Goal: Task Accomplishment & Management: Manage account settings

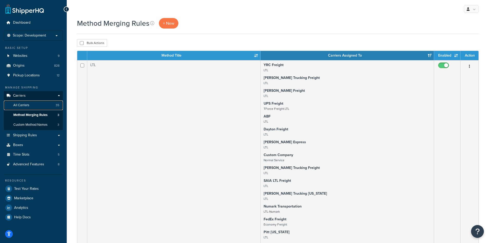
click at [26, 106] on span "All Carriers" at bounding box center [21, 105] width 16 height 4
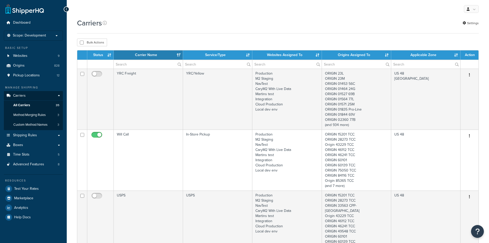
select select "15"
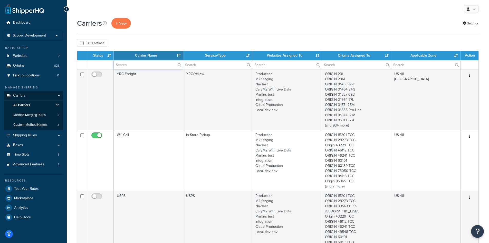
click at [132, 64] on input "text" at bounding box center [148, 64] width 69 height 9
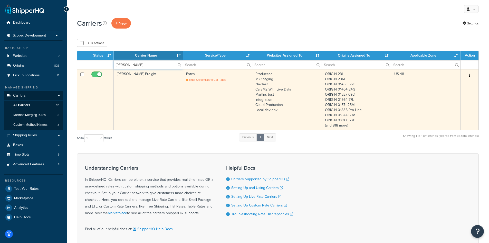
type input "estes"
click at [468, 75] on button "button" at bounding box center [469, 75] width 7 height 8
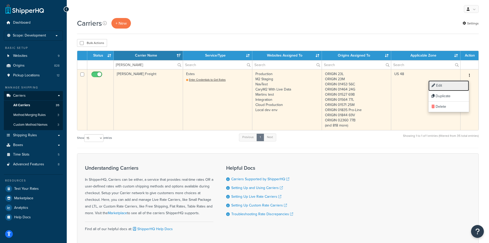
click at [457, 86] on link "Edit" at bounding box center [449, 85] width 41 height 11
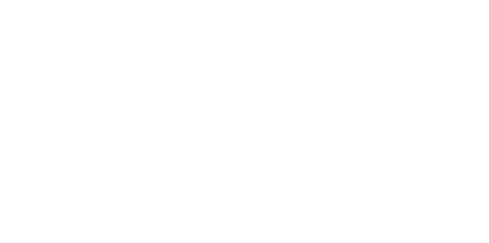
select select "estesFreight"
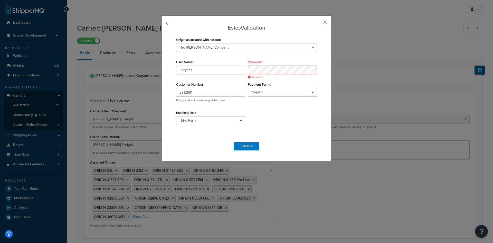
select select "estesFreight"
select select "THIRD PARTY"
click at [318, 23] on button "button" at bounding box center [317, 23] width 1 height 1
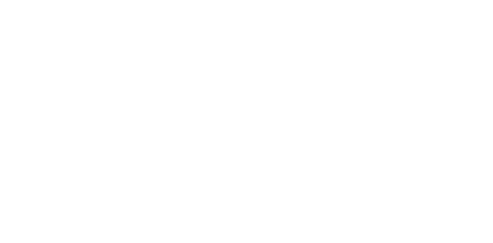
select select "estesFreight"
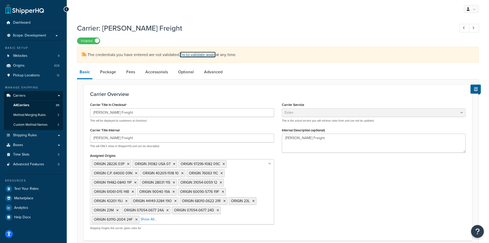
click at [205, 54] on link "Try to validate again" at bounding box center [198, 55] width 36 height 6
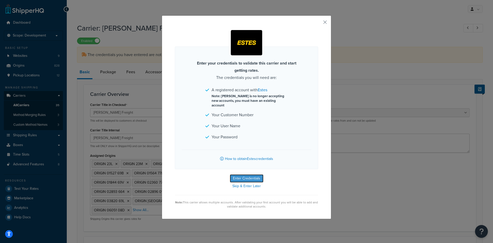
click at [249, 174] on button "Enter Credentials" at bounding box center [247, 178] width 34 height 8
select select "THIRD PARTY"
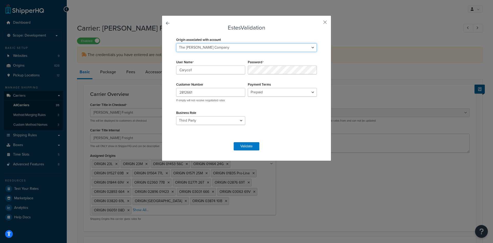
click at [213, 48] on select "ORIGIN 23L ORIGIN 23M ORIGIN 01453 56C ORIGIN 01464 24G ORIGIN 01527 69B ORIGIN…" at bounding box center [246, 47] width 141 height 9
click at [207, 69] on input "Caryco1" at bounding box center [210, 69] width 69 height 9
type input "Dbeales"
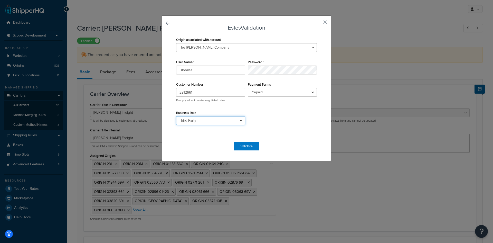
click at [211, 122] on select "Shipper Consignee Third Party" at bounding box center [210, 120] width 69 height 9
select select "SHIPPER"
click at [176, 116] on select "Shipper Consignee Third Party" at bounding box center [210, 120] width 69 height 9
click at [258, 92] on select "Prepaid Collect" at bounding box center [282, 92] width 69 height 9
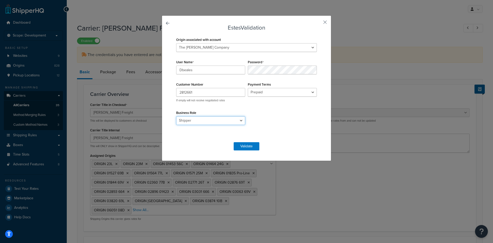
click at [209, 121] on select "Shipper Consignee Third Party" at bounding box center [210, 120] width 69 height 9
click at [270, 92] on select "Prepaid Collect" at bounding box center [282, 92] width 69 height 9
click at [243, 143] on button "Validate" at bounding box center [247, 146] width 26 height 8
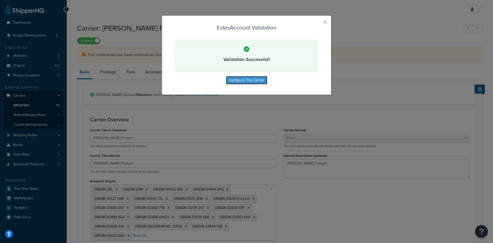
click at [255, 79] on button "Configure This Carrier" at bounding box center [246, 80] width 41 height 8
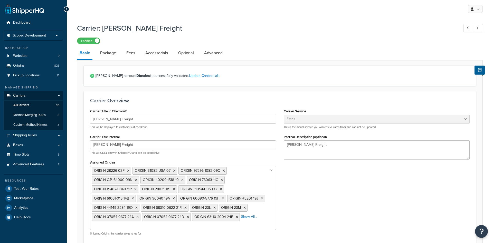
select select "estesFreight"
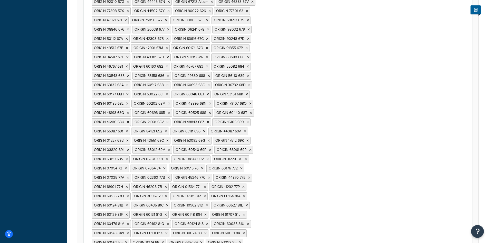
scroll to position [514, 0]
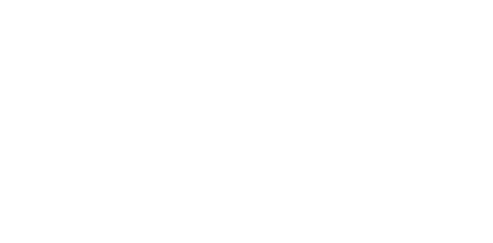
select select "estesFreight"
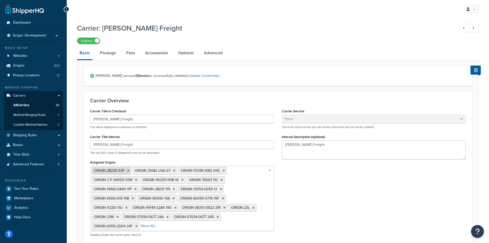
click at [127, 171] on icon at bounding box center [128, 170] width 2 height 3
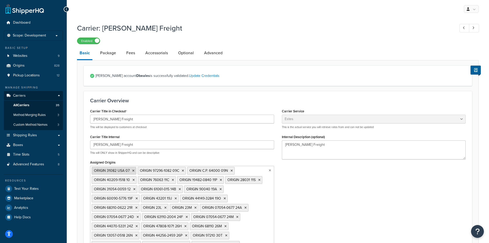
click at [128, 170] on span "ORIGIN 31082 USA 07" at bounding box center [112, 170] width 36 height 5
click at [132, 170] on icon at bounding box center [133, 170] width 2 height 3
click at [136, 170] on li "ORIGIN 97296-1082 09C" at bounding box center [116, 171] width 48 height 8
click at [137, 170] on icon at bounding box center [137, 170] width 2 height 3
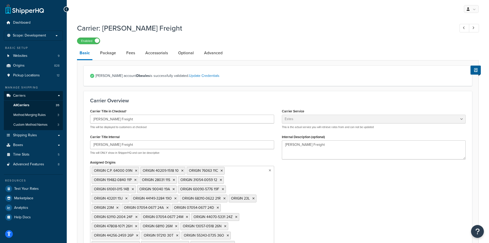
click at [137, 170] on li "ORIGIN C.P. 64000 09N" at bounding box center [116, 171] width 48 height 8
click at [133, 171] on li "ORIGIN C.P. 64000 09N" at bounding box center [116, 171] width 48 height 8
click at [134, 171] on li "ORIGIN C.P. 64000 09N" at bounding box center [116, 171] width 48 height 8
click at [135, 170] on icon at bounding box center [136, 170] width 2 height 3
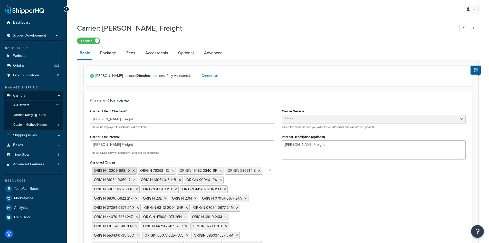
click at [133, 170] on icon at bounding box center [134, 170] width 2 height 3
click at [125, 170] on li "ORIGIN 76063 11C" at bounding box center [111, 171] width 38 height 8
click at [127, 170] on icon at bounding box center [127, 170] width 2 height 3
click at [137, 171] on li "ORIGIN 19482-0840 11P" at bounding box center [115, 171] width 47 height 8
click at [136, 171] on icon at bounding box center [135, 170] width 2 height 3
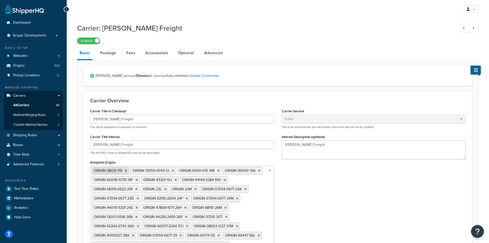
click at [127, 171] on li "ORIGIN 28031 11S" at bounding box center [110, 171] width 37 height 8
click at [126, 171] on icon at bounding box center [126, 170] width 2 height 3
click at [135, 171] on icon at bounding box center [134, 170] width 2 height 3
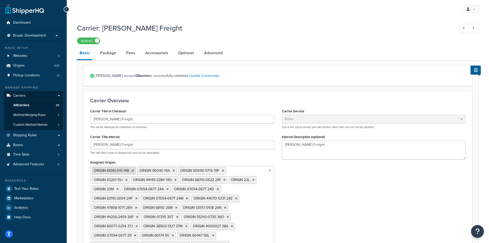
click at [133, 171] on icon at bounding box center [133, 170] width 2 height 3
click at [127, 170] on icon at bounding box center [128, 170] width 2 height 3
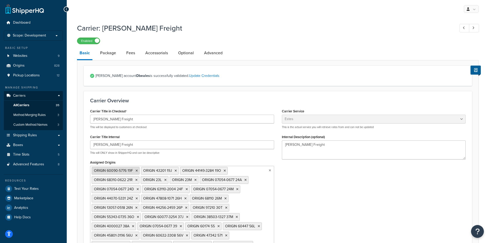
click at [136, 170] on icon at bounding box center [137, 170] width 2 height 3
click at [127, 170] on li "ORIGIN 43201 19J" at bounding box center [111, 171] width 38 height 8
click at [127, 170] on icon at bounding box center [126, 170] width 2 height 3
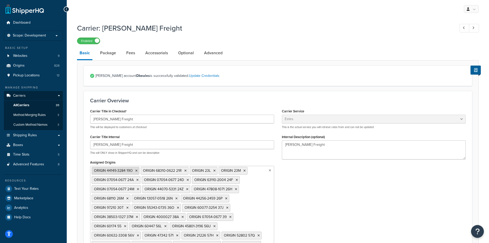
click at [134, 170] on li "ORIGIN 44149-3284 19O" at bounding box center [116, 171] width 48 height 8
click at [136, 170] on icon at bounding box center [136, 170] width 2 height 3
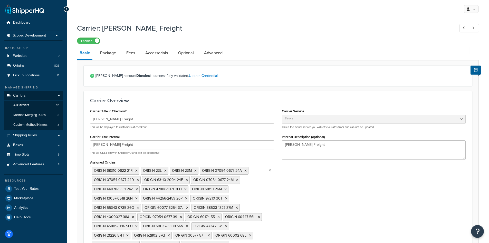
click at [136, 170] on icon at bounding box center [136, 170] width 2 height 3
click at [136, 170] on span "ORIGIN 23M" at bounding box center [133, 170] width 20 height 5
click at [145, 170] on icon at bounding box center [146, 170] width 2 height 3
click at [164, 169] on li "ORIGIN 07054-0677 24A" at bounding box center [145, 171] width 49 height 8
click at [165, 169] on icon at bounding box center [166, 170] width 2 height 3
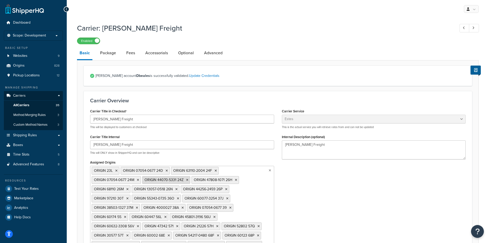
click at [138, 181] on icon at bounding box center [138, 179] width 2 height 3
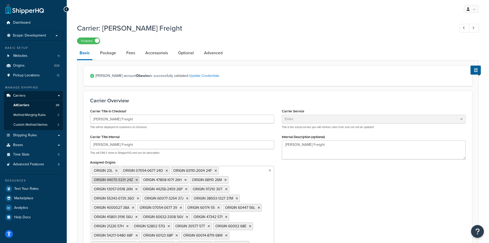
click at [138, 181] on li "ORIGIN 44070-5331 24Z" at bounding box center [116, 180] width 48 height 8
click at [136, 179] on icon at bounding box center [137, 179] width 2 height 3
click at [136, 179] on icon at bounding box center [136, 179] width 2 height 3
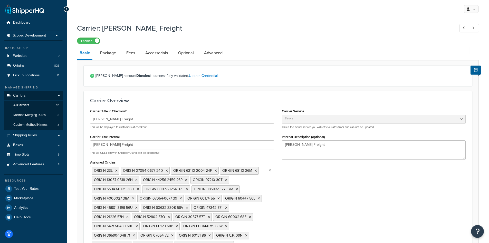
click at [136, 179] on icon at bounding box center [136, 179] width 2 height 3
click at [136, 179] on icon at bounding box center [137, 179] width 2 height 3
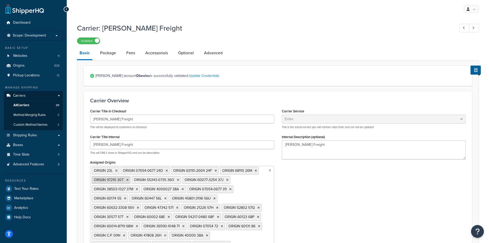
click at [127, 178] on icon at bounding box center [127, 179] width 2 height 3
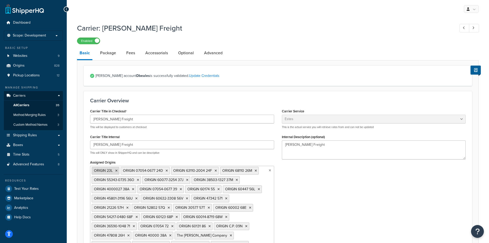
click at [116, 172] on icon at bounding box center [116, 170] width 2 height 3
click at [135, 169] on li "ORIGIN 07054-0677 24D" at bounding box center [116, 171] width 49 height 8
click at [137, 169] on icon at bounding box center [138, 170] width 2 height 3
click at [136, 169] on icon at bounding box center [136, 170] width 2 height 3
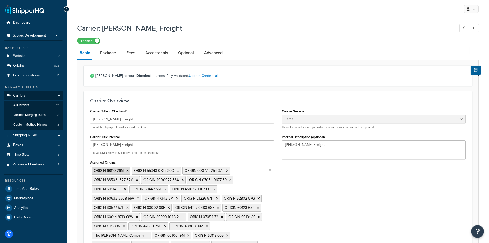
click at [129, 171] on li "ORIGIN 68110 26M" at bounding box center [111, 171] width 39 height 8
click at [127, 171] on icon at bounding box center [127, 170] width 2 height 3
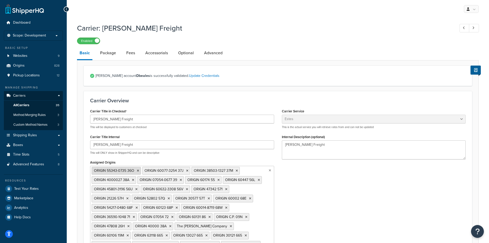
click at [137, 170] on icon at bounding box center [138, 170] width 2 height 3
click at [137, 170] on icon at bounding box center [137, 170] width 2 height 3
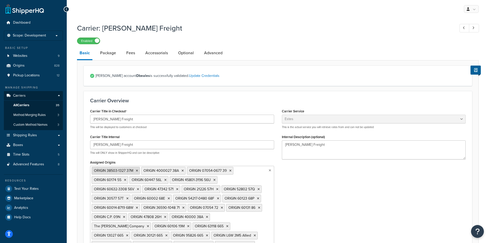
click at [136, 171] on icon at bounding box center [137, 170] width 2 height 3
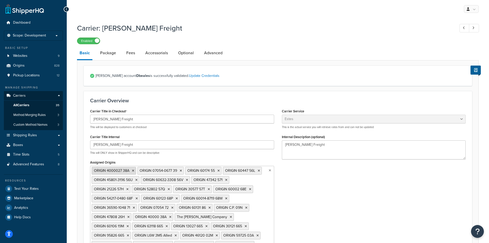
click at [133, 171] on icon at bounding box center [133, 170] width 2 height 3
click at [134, 171] on icon at bounding box center [135, 170] width 2 height 3
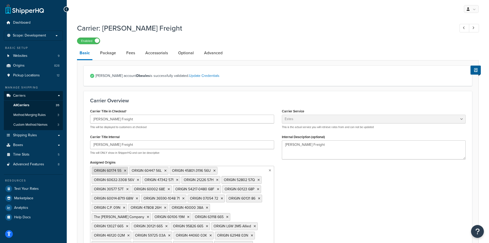
click at [125, 169] on icon at bounding box center [125, 170] width 2 height 3
click at [128, 170] on icon at bounding box center [128, 170] width 2 height 3
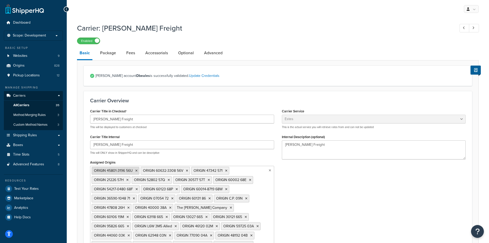
click at [136, 171] on icon at bounding box center [136, 170] width 2 height 3
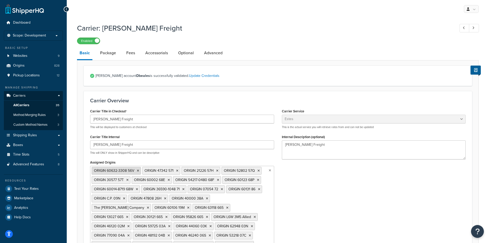
click at [137, 171] on icon at bounding box center [138, 170] width 2 height 3
click at [127, 170] on li "ORIGIN 47342 571" at bounding box center [111, 171] width 38 height 8
click at [128, 170] on li "ORIGIN 47342 571" at bounding box center [111, 171] width 38 height 8
click at [126, 170] on icon at bounding box center [127, 170] width 2 height 3
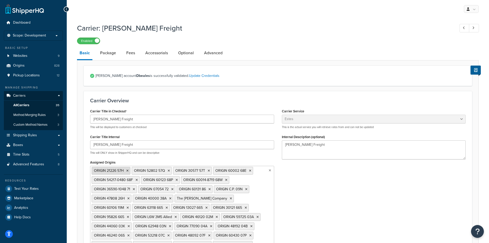
click at [130, 170] on li "ORIGIN 21226 57H" at bounding box center [111, 171] width 39 height 8
click at [127, 170] on icon at bounding box center [127, 170] width 2 height 3
click at [130, 170] on li "ORIGIN 52802 57Q" at bounding box center [112, 171] width 40 height 8
click at [128, 170] on icon at bounding box center [129, 170] width 2 height 3
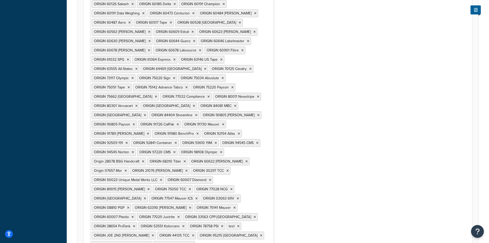
scroll to position [1990, 0]
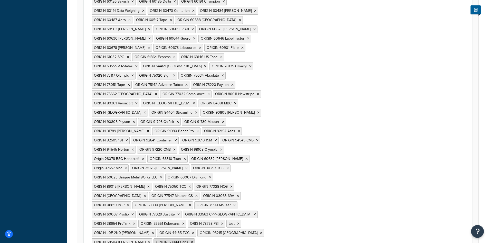
click at [191, 240] on icon at bounding box center [192, 241] width 2 height 3
click at [192, 231] on icon at bounding box center [193, 232] width 2 height 3
click at [157, 229] on li "ORIGIN 95215 Cornerstone" at bounding box center [190, 233] width 67 height 8
click at [220, 231] on icon at bounding box center [221, 232] width 2 height 3
click at [157, 229] on li "ORIGIN 68504 Snyder" at bounding box center [187, 233] width 61 height 8
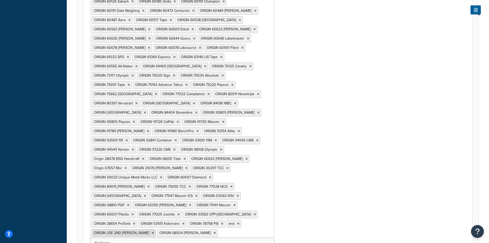
click at [156, 229] on li "ORIGIN J0E 2N0 Berry" at bounding box center [124, 233] width 64 height 8
click at [154, 231] on icon at bounding box center [153, 232] width 2 height 3
click at [135, 222] on icon at bounding box center [134, 223] width 2 height 3
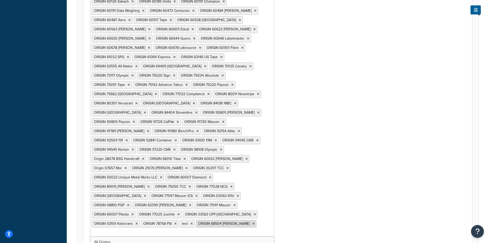
click at [196, 220] on li "ORIGIN 68504 Snyder" at bounding box center [226, 224] width 61 height 8
click at [252, 222] on icon at bounding box center [253, 223] width 2 height 3
click at [180, 220] on li "test" at bounding box center [187, 224] width 15 height 8
click at [191, 222] on icon at bounding box center [192, 223] width 2 height 3
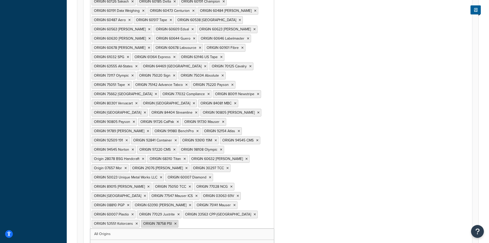
click at [174, 222] on icon at bounding box center [175, 223] width 2 height 3
click at [177, 213] on icon at bounding box center [178, 214] width 2 height 3
click at [208, 213] on icon at bounding box center [209, 214] width 2 height 3
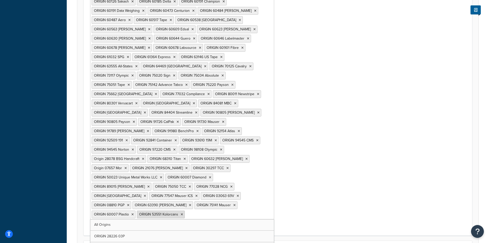
click at [181, 213] on icon at bounding box center [182, 214] width 2 height 3
click at [189, 203] on icon at bounding box center [190, 204] width 2 height 3
click at [133, 201] on li "ORIGIN 75141 Mauser" at bounding box center [154, 205] width 43 height 8
click at [172, 203] on icon at bounding box center [173, 204] width 2 height 3
click at [133, 201] on li "ORIGIN 60007 Plastio" at bounding box center [155, 205] width 44 height 8
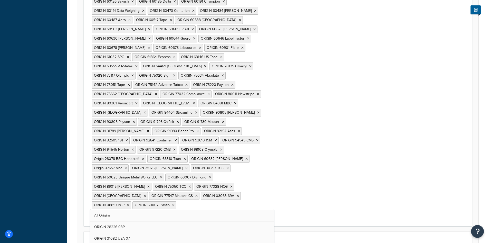
click at [172, 203] on icon at bounding box center [173, 204] width 2 height 3
click at [195, 194] on icon at bounding box center [196, 195] width 2 height 3
click at [185, 194] on icon at bounding box center [186, 195] width 2 height 3
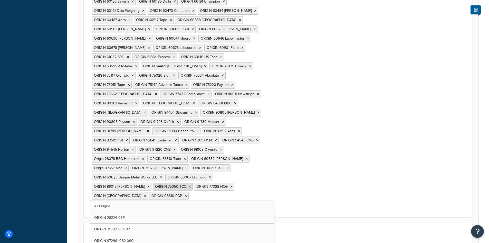
click at [189, 185] on icon at bounding box center [190, 186] width 2 height 3
click at [205, 185] on icon at bounding box center [206, 186] width 2 height 3
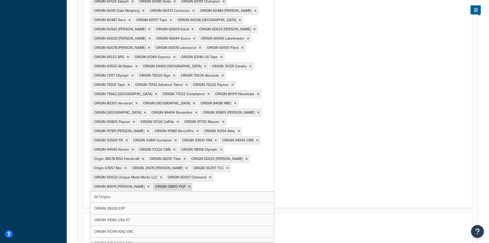
click at [188, 185] on icon at bounding box center [189, 186] width 2 height 3
click at [160, 176] on icon at bounding box center [161, 177] width 2 height 3
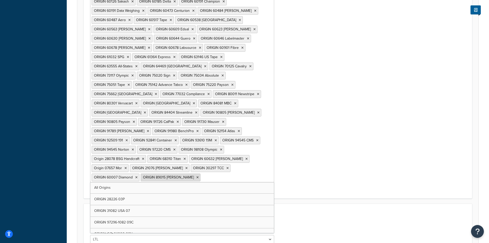
click at [196, 176] on icon at bounding box center [197, 177] width 2 height 3
click at [136, 176] on icon at bounding box center [136, 177] width 2 height 3
click at [229, 166] on icon at bounding box center [228, 167] width 2 height 3
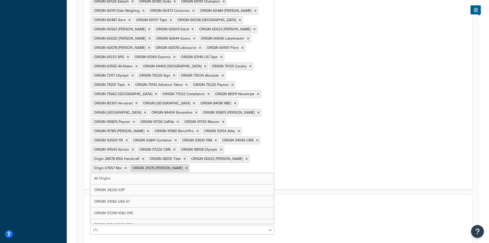
click at [188, 166] on icon at bounding box center [186, 167] width 2 height 3
click at [188, 155] on li "ORIGIN 68310 Titan" at bounding box center [167, 159] width 40 height 8
click at [186, 157] on icon at bounding box center [185, 158] width 2 height 3
click at [206, 157] on icon at bounding box center [205, 158] width 2 height 3
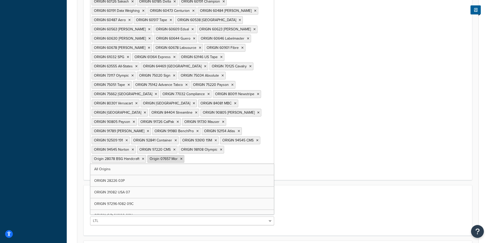
click at [183, 157] on icon at bounding box center [181, 158] width 2 height 3
click at [176, 148] on icon at bounding box center [174, 149] width 2 height 3
click at [183, 146] on li "ORIGIN 98108 Olympic" at bounding box center [159, 150] width 45 height 8
click at [181, 148] on icon at bounding box center [179, 149] width 2 height 3
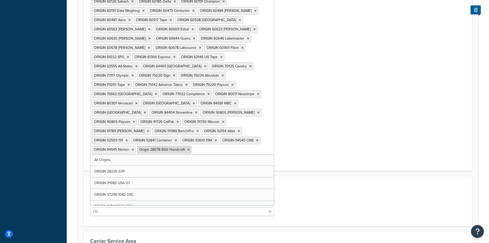
click at [190, 148] on icon at bounding box center [188, 149] width 2 height 3
click at [177, 139] on icon at bounding box center [176, 140] width 2 height 3
click at [168, 139] on icon at bounding box center [167, 140] width 2 height 3
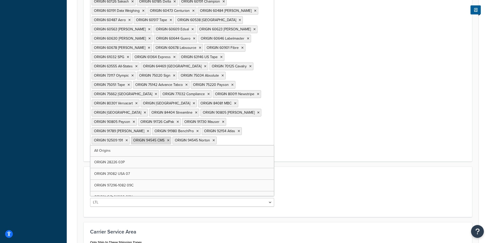
click at [169, 139] on icon at bounding box center [168, 140] width 2 height 3
click at [173, 139] on icon at bounding box center [172, 140] width 2 height 3
click at [199, 129] on icon at bounding box center [197, 130] width 2 height 3
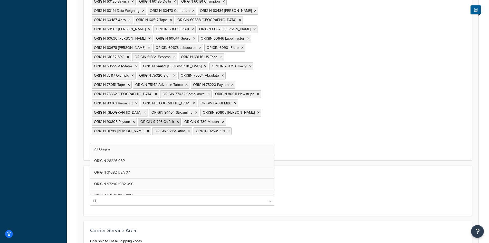
click at [179, 120] on icon at bounding box center [178, 121] width 2 height 3
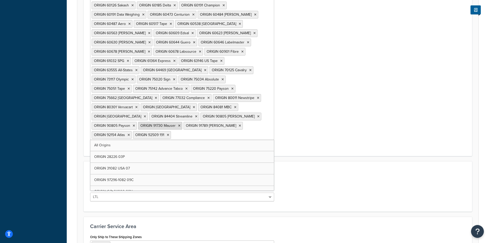
click at [181, 124] on icon at bounding box center [179, 125] width 2 height 3
click at [196, 124] on icon at bounding box center [194, 125] width 2 height 3
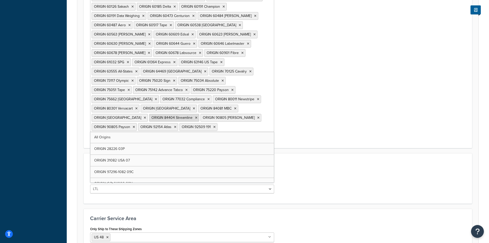
click at [176, 125] on icon at bounding box center [175, 126] width 2 height 3
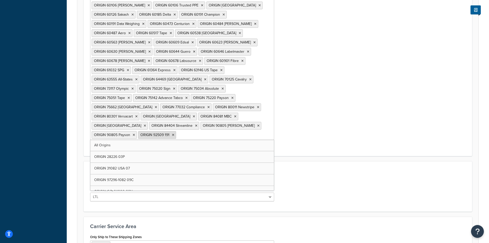
click at [174, 133] on icon at bounding box center [173, 134] width 2 height 3
click at [197, 124] on icon at bounding box center [196, 125] width 2 height 3
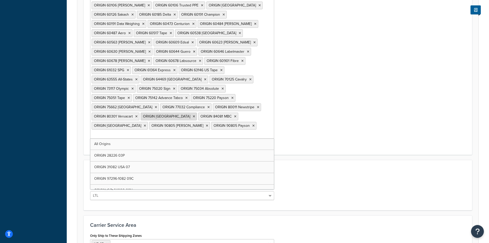
click at [197, 112] on li "ORIGIN 80601 Mauser ICS" at bounding box center [169, 116] width 56 height 8
click at [195, 115] on icon at bounding box center [194, 116] width 2 height 3
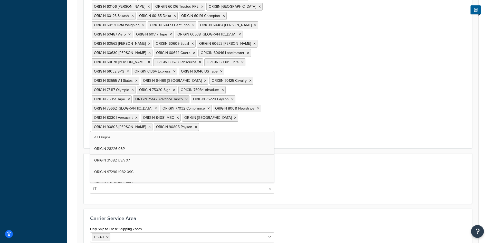
click at [210, 107] on icon at bounding box center [208, 108] width 2 height 3
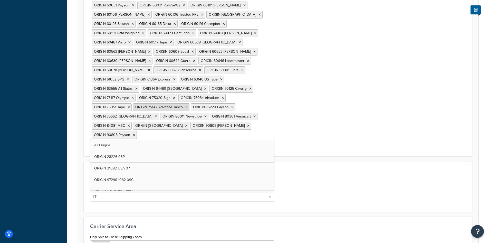
click at [188, 106] on icon at bounding box center [186, 107] width 2 height 3
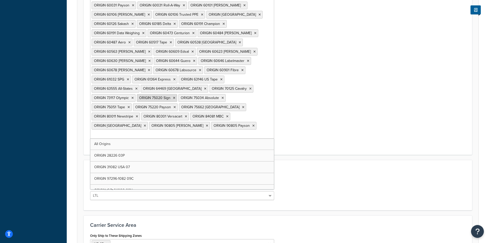
click at [177, 94] on li "ORIGIN 75020 Sign" at bounding box center [157, 98] width 40 height 8
click at [175, 96] on icon at bounding box center [174, 97] width 2 height 3
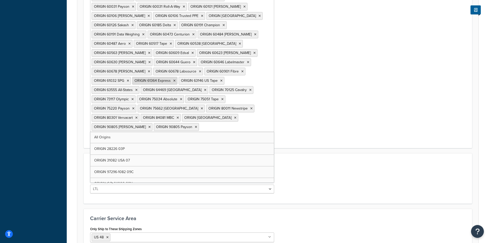
click at [177, 77] on li "ORIGIN 61364 Express" at bounding box center [154, 81] width 45 height 8
click at [197, 125] on icon at bounding box center [196, 126] width 2 height 3
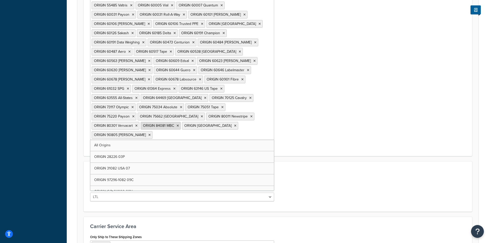
click at [181, 122] on li "ORIGIN 84081 MBC" at bounding box center [161, 126] width 40 height 8
click at [179, 124] on icon at bounding box center [178, 125] width 2 height 3
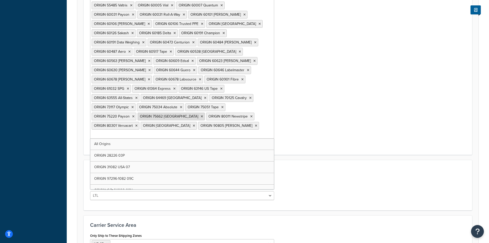
click at [203, 115] on icon at bounding box center [202, 116] width 2 height 3
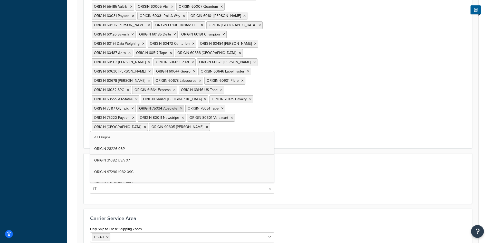
click at [182, 107] on icon at bounding box center [181, 108] width 2 height 3
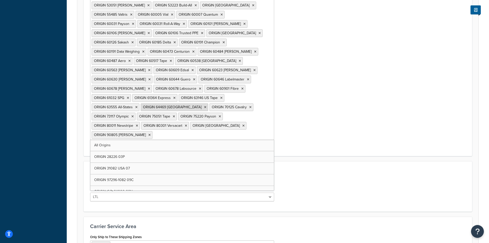
click at [206, 106] on icon at bounding box center [205, 107] width 2 height 3
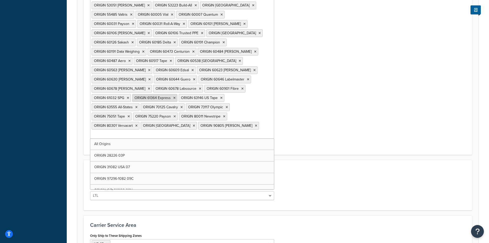
click at [177, 94] on li "ORIGIN 61364 Express" at bounding box center [154, 98] width 45 height 8
click at [176, 96] on icon at bounding box center [174, 97] width 2 height 3
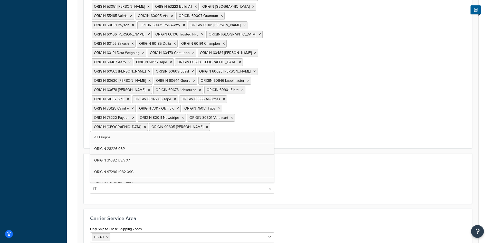
click at [201, 88] on icon at bounding box center [200, 89] width 2 height 3
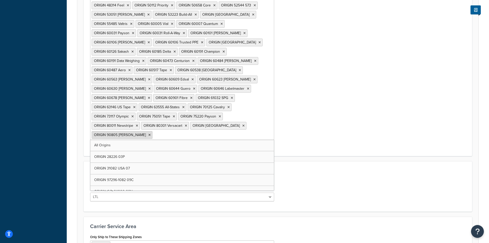
click at [151, 133] on icon at bounding box center [149, 134] width 2 height 3
click at [187, 124] on icon at bounding box center [186, 125] width 2 height 3
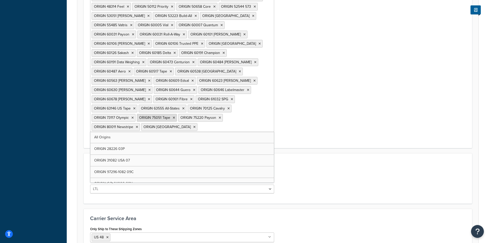
click at [175, 116] on icon at bounding box center [174, 117] width 2 height 3
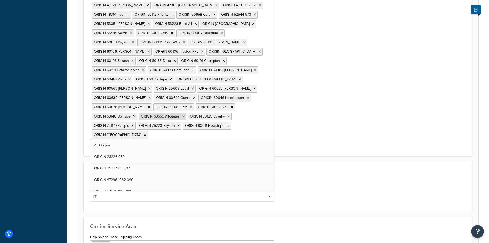
click at [185, 115] on icon at bounding box center [183, 116] width 2 height 3
click at [184, 124] on icon at bounding box center [183, 125] width 2 height 3
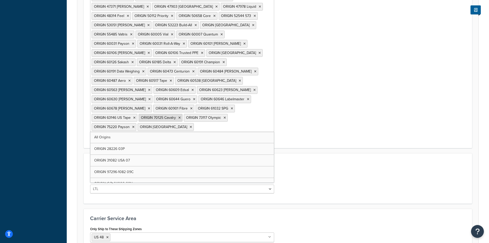
click at [183, 114] on li "ORIGIN 70125 Cavalry" at bounding box center [161, 118] width 44 height 8
click at [181, 116] on icon at bounding box center [179, 117] width 2 height 3
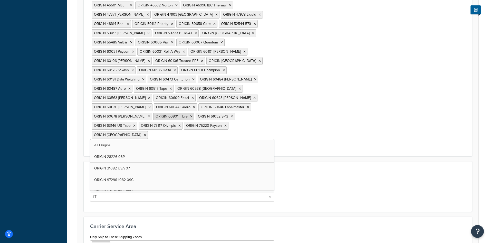
click at [193, 115] on icon at bounding box center [191, 116] width 2 height 3
click at [195, 106] on icon at bounding box center [194, 107] width 2 height 3
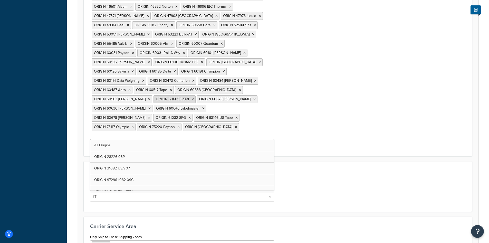
click at [205, 107] on icon at bounding box center [203, 108] width 2 height 3
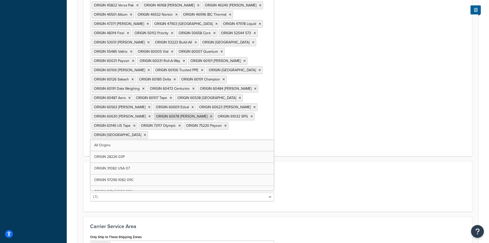
click at [214, 112] on li "ORIGIN 60678 Akers" at bounding box center [184, 116] width 60 height 8
click at [212, 115] on icon at bounding box center [211, 116] width 2 height 3
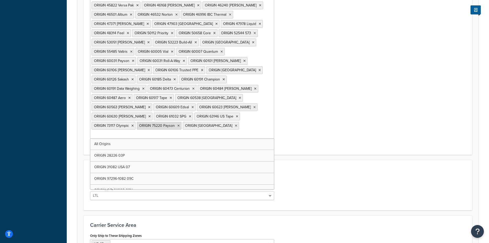
click at [182, 122] on li "ORIGIN 75220 Payson" at bounding box center [159, 126] width 45 height 8
click at [191, 115] on icon at bounding box center [190, 116] width 2 height 3
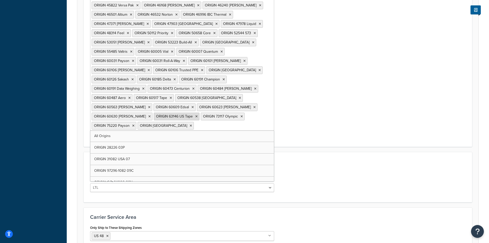
scroll to position [1911, 0]
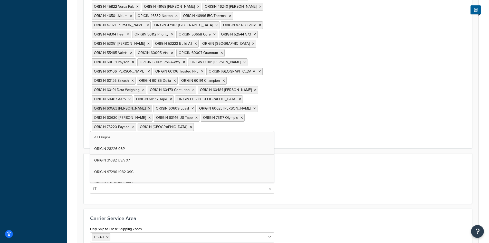
click at [152, 105] on li "ORIGIN 60563 Greif" at bounding box center [122, 109] width 61 height 8
click at [150, 107] on icon at bounding box center [149, 108] width 2 height 3
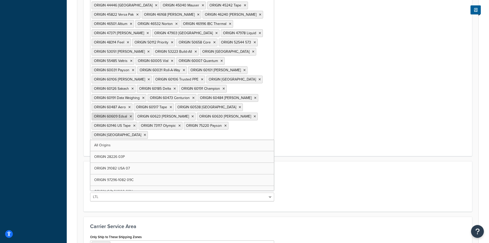
click at [134, 112] on li "ORIGIN 60609 Edsal" at bounding box center [113, 116] width 42 height 8
click at [132, 115] on icon at bounding box center [131, 116] width 2 height 3
click at [150, 115] on icon at bounding box center [149, 116] width 2 height 3
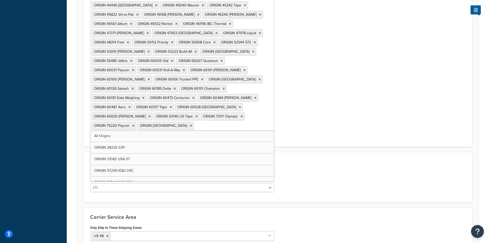
click at [151, 115] on icon at bounding box center [149, 116] width 2 height 3
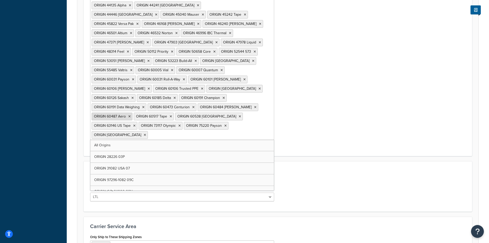
click at [131, 115] on icon at bounding box center [129, 116] width 2 height 3
click at [130, 115] on icon at bounding box center [129, 116] width 2 height 3
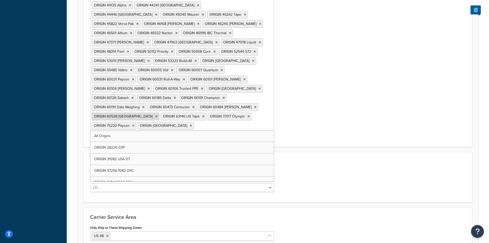
click at [159, 112] on li "ORIGIN 60538 Lyon" at bounding box center [126, 116] width 68 height 8
click at [158, 115] on icon at bounding box center [156, 116] width 2 height 3
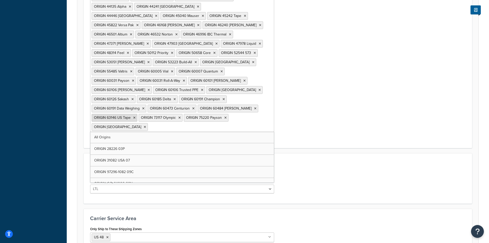
click at [136, 116] on icon at bounding box center [134, 117] width 2 height 3
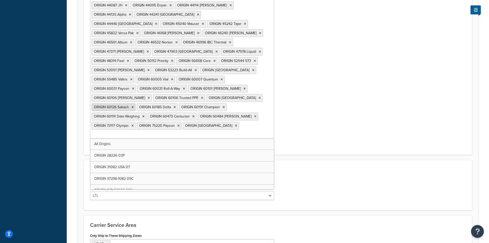
click at [134, 106] on icon at bounding box center [132, 107] width 2 height 3
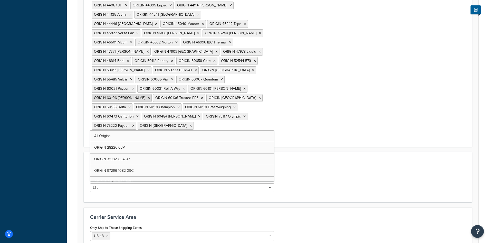
click at [150, 96] on icon at bounding box center [149, 97] width 2 height 3
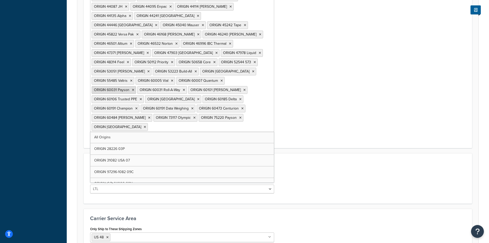
click at [134, 88] on icon at bounding box center [133, 89] width 2 height 3
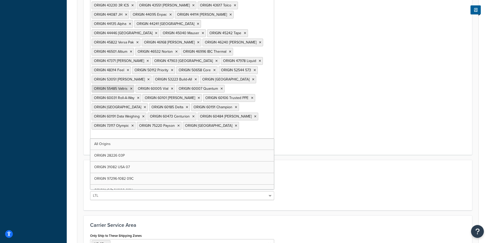
click at [133, 87] on icon at bounding box center [131, 88] width 2 height 3
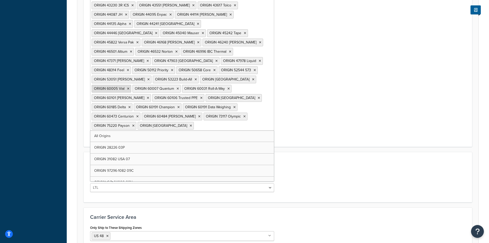
click at [129, 87] on icon at bounding box center [128, 88] width 2 height 3
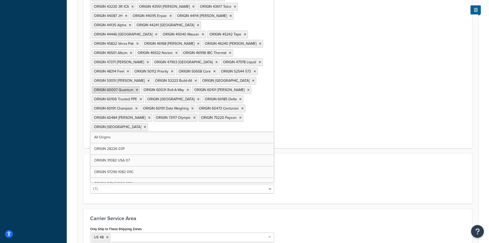
click at [140, 86] on li "ORIGIN 60007 Quantum" at bounding box center [116, 90] width 48 height 8
click at [138, 88] on icon at bounding box center [137, 89] width 2 height 3
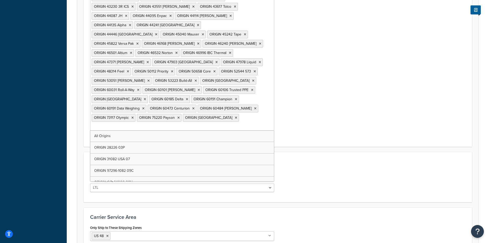
scroll to position [1866, 0]
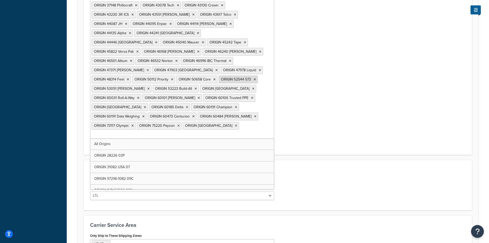
click at [219, 76] on li "ORIGIN 52544 573" at bounding box center [238, 80] width 39 height 8
click at [254, 78] on icon at bounding box center [255, 79] width 2 height 3
click at [150, 87] on icon at bounding box center [148, 88] width 2 height 3
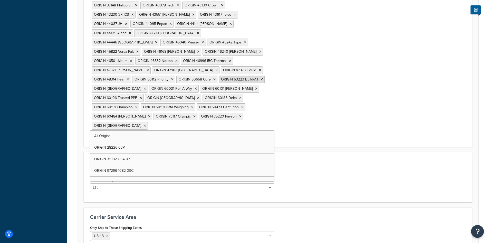
click at [261, 78] on icon at bounding box center [262, 79] width 2 height 3
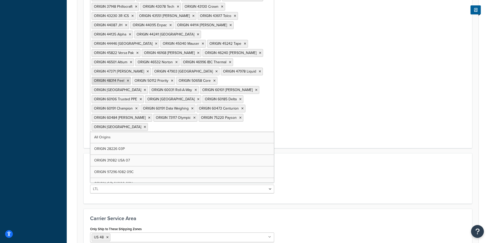
click at [146, 88] on icon at bounding box center [145, 89] width 2 height 3
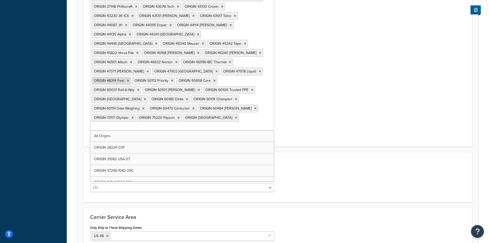
scroll to position [1857, 0]
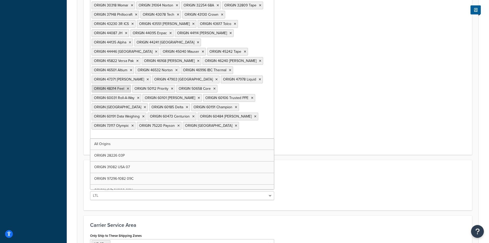
click at [129, 87] on icon at bounding box center [128, 88] width 2 height 3
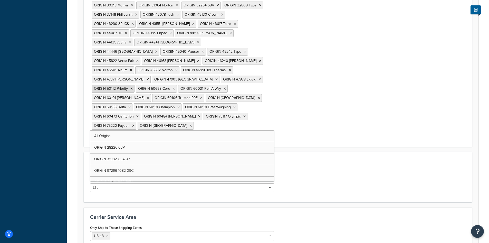
click at [135, 85] on li "ORIGIN 50112 Priority" at bounding box center [113, 89] width 43 height 8
click at [133, 87] on icon at bounding box center [131, 88] width 2 height 3
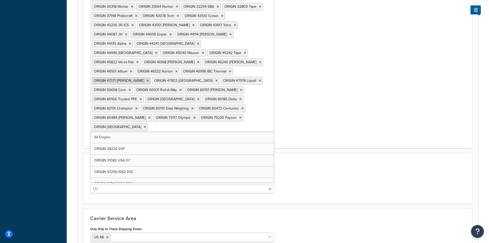
click at [131, 88] on icon at bounding box center [130, 89] width 2 height 3
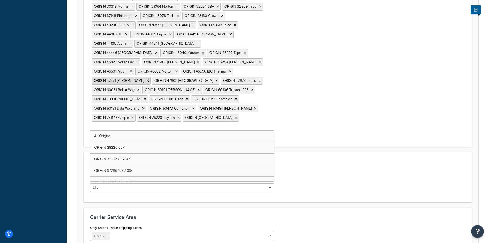
scroll to position [1848, 0]
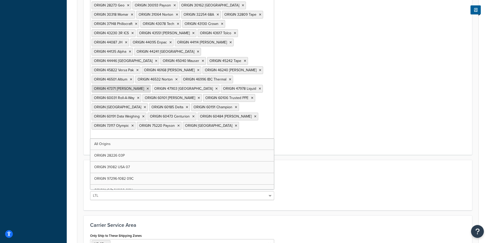
click at [151, 85] on li "ORIGIN 47371 Palmer" at bounding box center [121, 89] width 59 height 8
click at [149, 87] on icon at bounding box center [148, 88] width 2 height 3
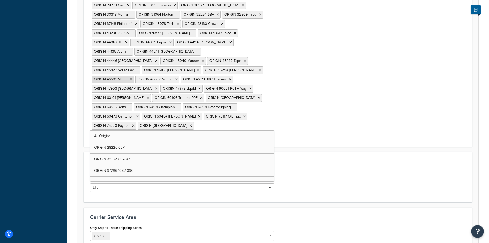
click at [134, 76] on li "ORIGIN 46501 Altium" at bounding box center [113, 80] width 42 height 8
click at [132, 78] on icon at bounding box center [131, 79] width 2 height 3
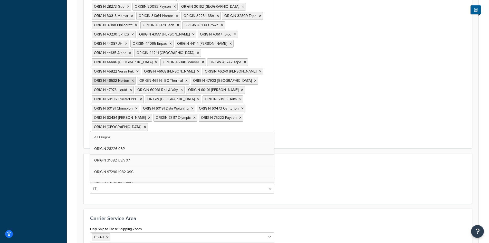
click at [134, 79] on icon at bounding box center [133, 80] width 2 height 3
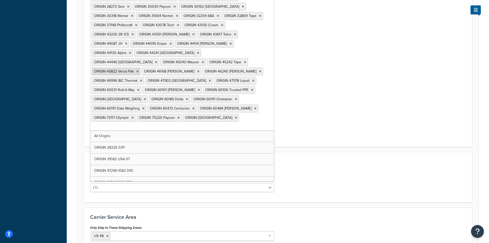
scroll to position [1838, 0]
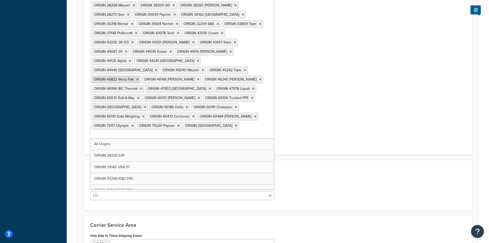
click at [134, 77] on span "ORIGIN 45822 Versa Pak" at bounding box center [114, 79] width 40 height 5
click at [139, 78] on icon at bounding box center [137, 79] width 2 height 3
click at [149, 78] on icon at bounding box center [148, 79] width 2 height 3
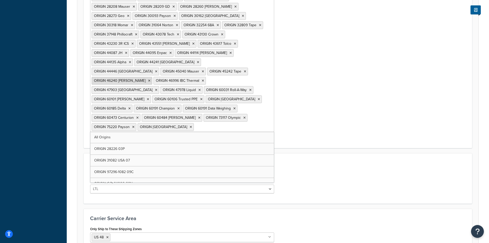
click at [150, 79] on icon at bounding box center [149, 80] width 2 height 3
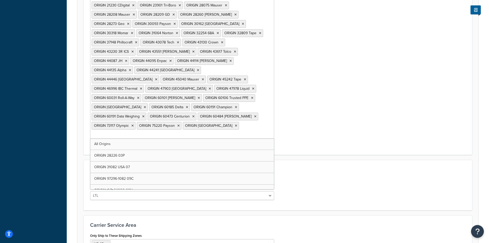
click at [157, 78] on icon at bounding box center [156, 79] width 2 height 3
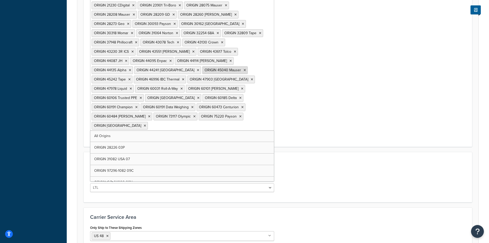
click at [244, 69] on icon at bounding box center [245, 70] width 2 height 3
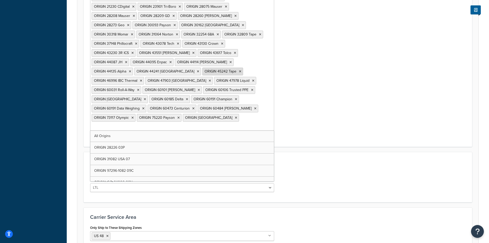
click at [219, 68] on li "ORIGIN 45242 Tape" at bounding box center [222, 72] width 41 height 8
click at [239, 70] on icon at bounding box center [240, 71] width 2 height 3
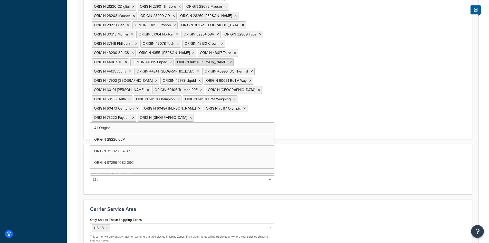
scroll to position [1820, 0]
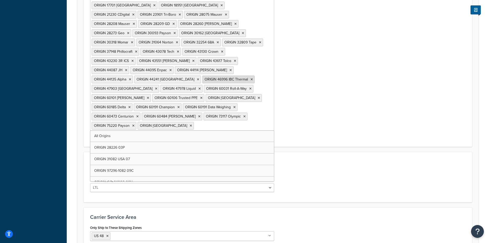
click at [234, 76] on li "ORIGIN 46996 IBC Thermal" at bounding box center [228, 80] width 52 height 8
click at [251, 78] on icon at bounding box center [252, 79] width 2 height 3
click at [157, 87] on icon at bounding box center [156, 88] width 2 height 3
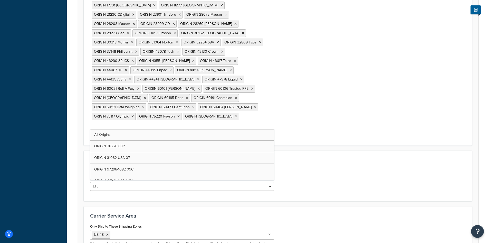
scroll to position [1819, 0]
click at [223, 77] on li "ORIGIN 47978 Liquid" at bounding box center [223, 81] width 42 height 8
click at [240, 79] on icon at bounding box center [241, 80] width 2 height 3
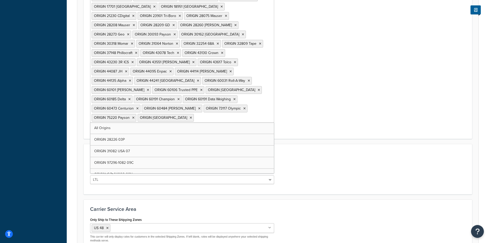
scroll to position [1811, 0]
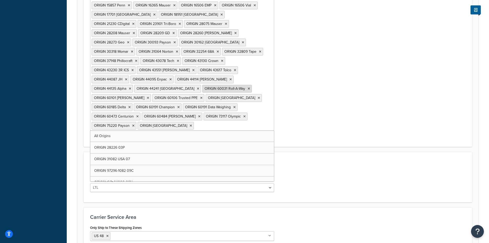
click at [228, 85] on li "ORIGIN 60031 Roll-A-Way" at bounding box center [227, 89] width 50 height 8
click at [248, 87] on icon at bounding box center [249, 88] width 2 height 3
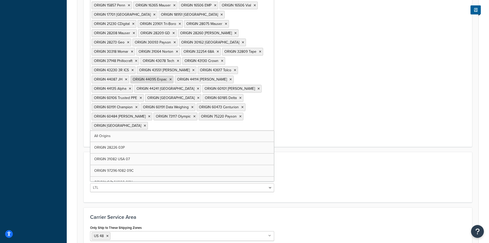
click at [174, 76] on li "ORIGIN 44095 Enpac" at bounding box center [151, 80] width 43 height 8
click at [172, 78] on icon at bounding box center [170, 79] width 2 height 3
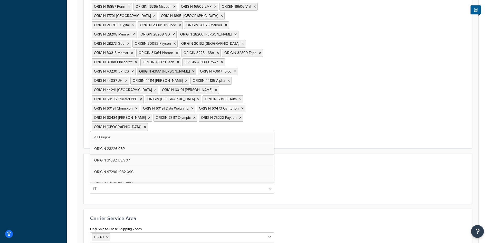
click at [195, 70] on icon at bounding box center [193, 71] width 2 height 3
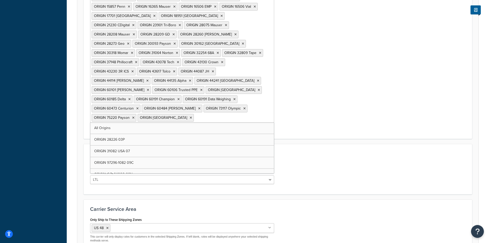
scroll to position [1801, 0]
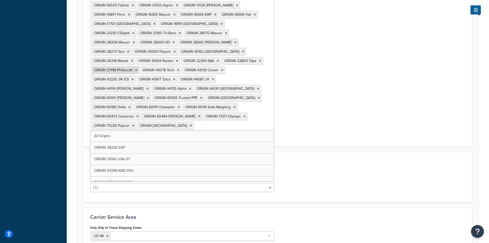
click at [139, 66] on li "ORIGIN 37148 Phillocraft" at bounding box center [116, 70] width 48 height 8
click at [137, 69] on icon at bounding box center [136, 70] width 2 height 3
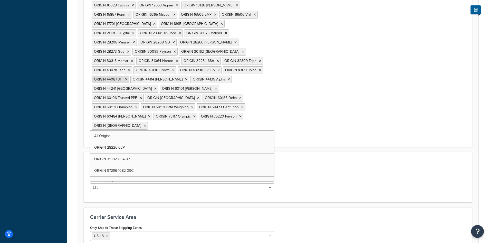
click at [129, 76] on li "ORIGIN 44087 JH" at bounding box center [110, 80] width 37 height 8
click at [127, 78] on icon at bounding box center [126, 79] width 2 height 3
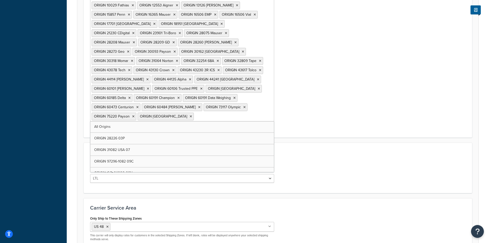
scroll to position [1800, 0]
click at [149, 79] on icon at bounding box center [147, 80] width 2 height 3
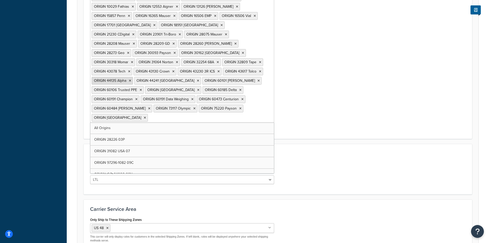
click at [131, 79] on icon at bounding box center [130, 80] width 2 height 3
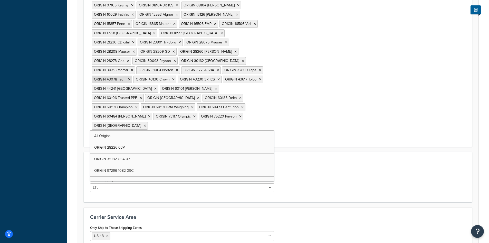
click at [132, 76] on li "ORIGIN 43078 Tech" at bounding box center [112, 80] width 41 height 8
click at [130, 78] on icon at bounding box center [129, 79] width 2 height 3
click at [133, 78] on icon at bounding box center [131, 79] width 2 height 3
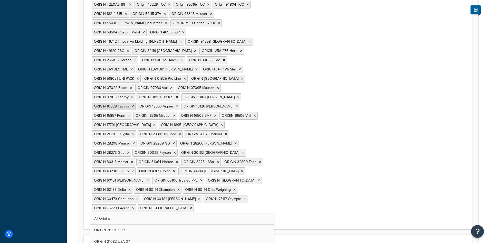
scroll to position [1688, 0]
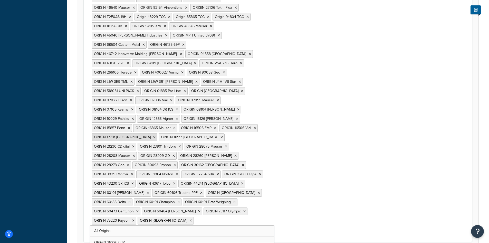
click at [156, 136] on icon at bounding box center [154, 137] width 2 height 3
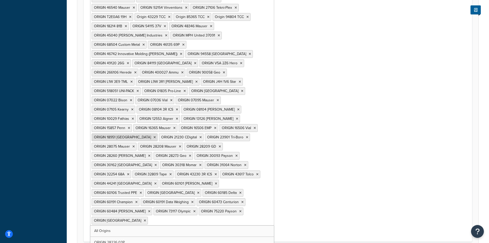
click at [158, 133] on li "ORIGIN 18951 Cleveland" at bounding box center [125, 137] width 66 height 8
click at [156, 136] on icon at bounding box center [155, 137] width 2 height 3
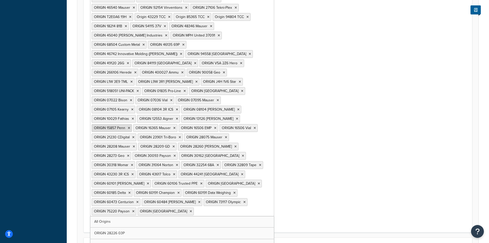
click at [130, 126] on icon at bounding box center [129, 127] width 2 height 3
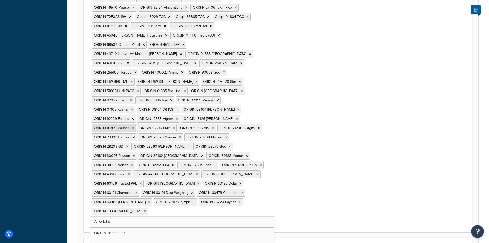
click at [134, 126] on icon at bounding box center [133, 127] width 2 height 3
click at [137, 133] on li "ORIGIN 28075 Mauser" at bounding box center [114, 137] width 45 height 8
click at [129, 126] on icon at bounding box center [128, 127] width 2 height 3
click at [130, 124] on li "ORIGIN 16506 Vial" at bounding box center [111, 128] width 38 height 8
click at [128, 126] on icon at bounding box center [127, 127] width 2 height 3
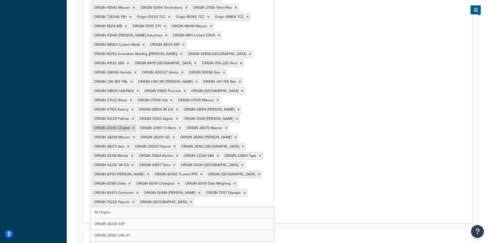
click at [136, 124] on li "ORIGIN 21230 CDigital" at bounding box center [114, 128] width 45 height 8
click at [135, 126] on icon at bounding box center [133, 127] width 2 height 3
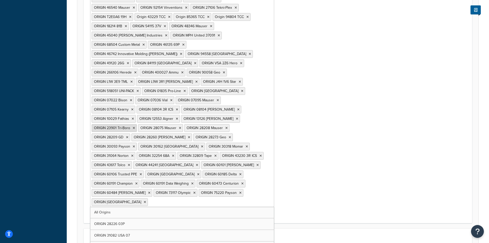
click at [135, 126] on icon at bounding box center [134, 127] width 2 height 3
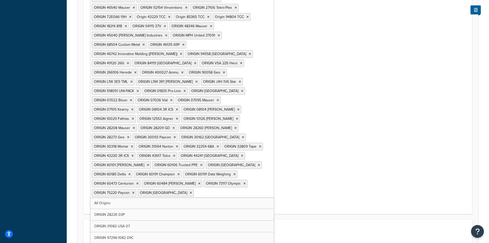
click at [135, 126] on icon at bounding box center [134, 127] width 2 height 3
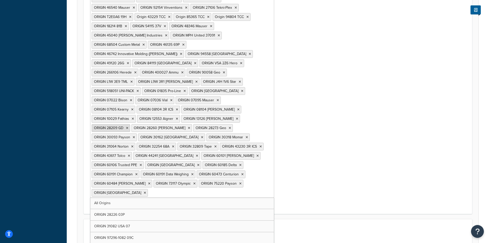
click at [130, 124] on li "ORIGIN 28209 GD" at bounding box center [111, 128] width 39 height 8
click at [128, 126] on icon at bounding box center [127, 127] width 2 height 3
click at [150, 126] on icon at bounding box center [149, 127] width 2 height 3
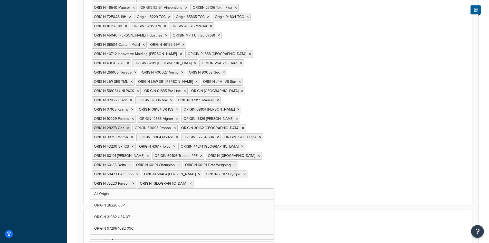
click at [129, 126] on icon at bounding box center [128, 127] width 2 height 3
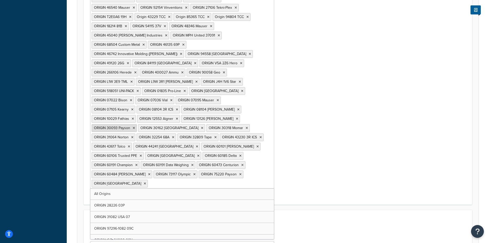
click at [137, 124] on li "ORIGIN 30093 Payson" at bounding box center [114, 128] width 45 height 8
click at [135, 126] on icon at bounding box center [134, 127] width 2 height 3
click at [157, 126] on icon at bounding box center [156, 127] width 2 height 3
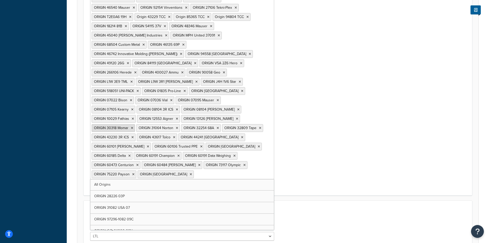
click at [135, 124] on li "ORIGIN 30318 Momar" at bounding box center [113, 128] width 43 height 8
click at [133, 126] on icon at bounding box center [132, 127] width 2 height 3
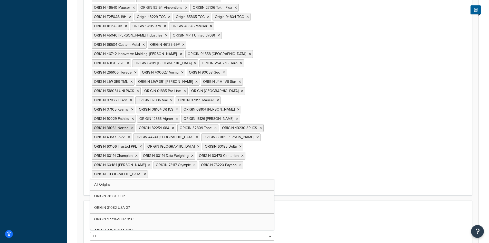
click at [134, 126] on icon at bounding box center [132, 127] width 2 height 3
click at [131, 124] on li "ORIGIN 32254 68A" at bounding box center [112, 128] width 40 height 8
click at [129, 126] on icon at bounding box center [128, 127] width 2 height 3
click at [131, 126] on icon at bounding box center [130, 127] width 2 height 3
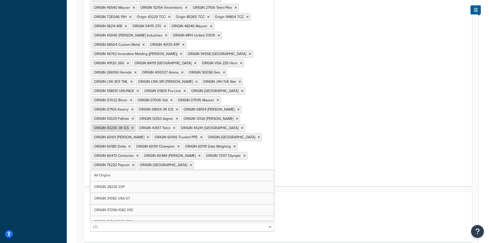
click at [134, 126] on icon at bounding box center [132, 127] width 2 height 3
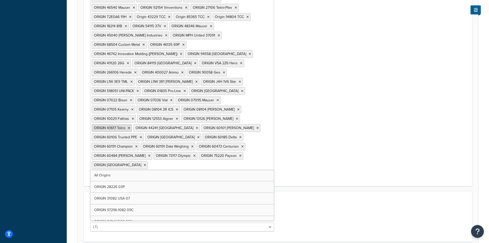
click at [130, 126] on icon at bounding box center [129, 127] width 2 height 3
click at [158, 124] on li "ORIGIN 44241 Cleveland" at bounding box center [125, 128] width 67 height 8
click at [157, 126] on icon at bounding box center [155, 127] width 2 height 3
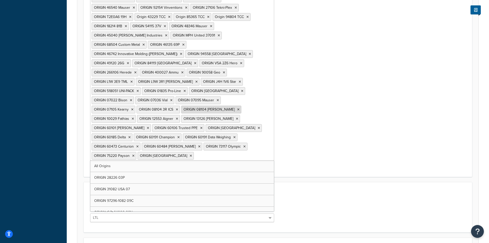
click at [237, 108] on icon at bounding box center [238, 109] width 2 height 3
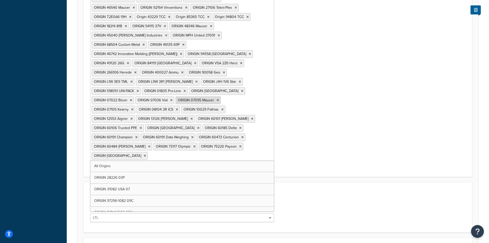
click at [214, 96] on li "ORIGIN 07095 Mauser" at bounding box center [198, 100] width 45 height 8
click at [215, 96] on li "ORIGIN 07095 Mauser" at bounding box center [198, 100] width 45 height 8
click at [224, 69] on li "ORIGIN 90058 Geo" at bounding box center [207, 73] width 40 height 8
click at [241, 89] on icon at bounding box center [242, 90] width 2 height 3
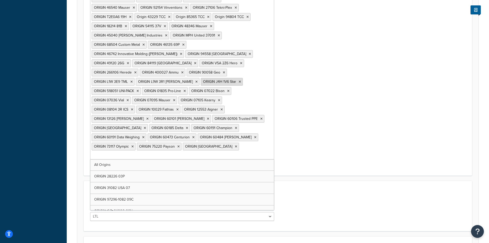
click at [239, 80] on icon at bounding box center [240, 81] width 2 height 3
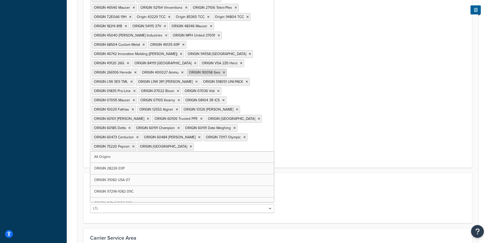
click at [220, 69] on li "ORIGIN 90058 Geo" at bounding box center [207, 73] width 40 height 8
click at [223, 71] on icon at bounding box center [224, 72] width 2 height 3
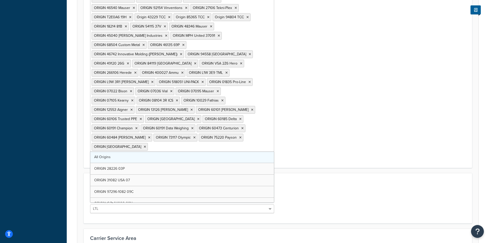
scroll to position [1611, 0]
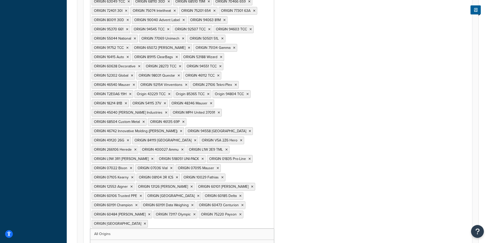
drag, startPoint x: 230, startPoint y: 149, endPoint x: 231, endPoint y: 145, distance: 4.0
click at [196, 213] on icon at bounding box center [194, 214] width 2 height 3
click at [194, 203] on icon at bounding box center [192, 204] width 2 height 3
click at [200, 194] on icon at bounding box center [198, 195] width 2 height 3
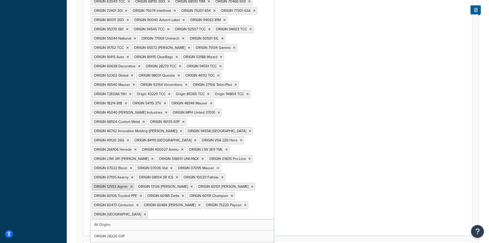
click at [133, 185] on icon at bounding box center [131, 186] width 2 height 3
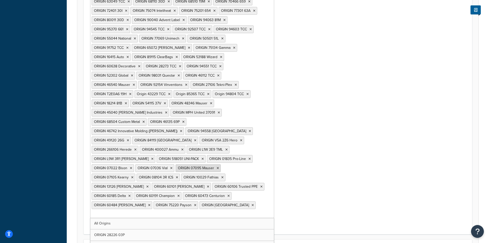
click at [218, 166] on icon at bounding box center [218, 167] width 2 height 3
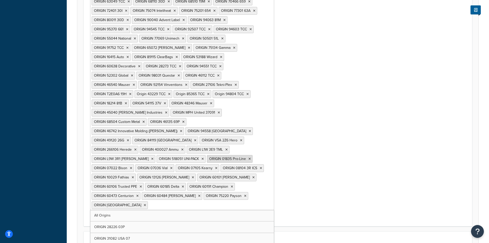
drag, startPoint x: 243, startPoint y: 104, endPoint x: 237, endPoint y: 102, distance: 5.8
click at [233, 155] on li "ORIGIN 01835 Pro-Line" at bounding box center [230, 159] width 46 height 8
click at [228, 146] on li "ORIGIN L1W 3E9 TML" at bounding box center [208, 150] width 43 height 8
click at [226, 148] on icon at bounding box center [226, 149] width 2 height 3
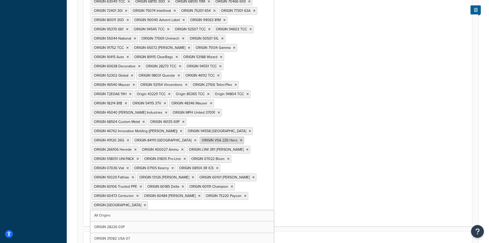
click at [240, 139] on icon at bounding box center [241, 140] width 2 height 3
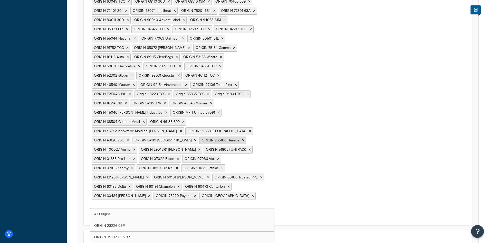
click at [242, 139] on icon at bounding box center [243, 140] width 2 height 3
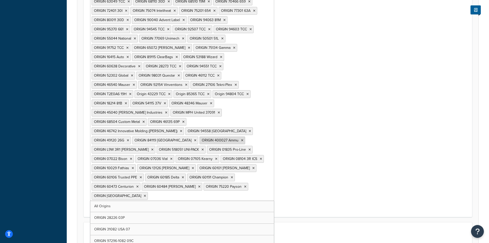
click at [241, 139] on icon at bounding box center [242, 140] width 2 height 3
drag, startPoint x: 250, startPoint y: 83, endPoint x: 247, endPoint y: 82, distance: 3.6
click at [245, 136] on li "ORIGIN L9W 3R1 Hofmann" at bounding box center [232, 140] width 64 height 8
click at [259, 139] on icon at bounding box center [260, 140] width 2 height 3
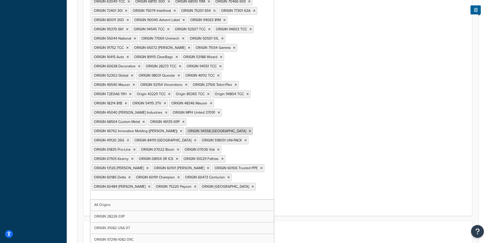
click at [253, 127] on li "ORIGIN 94558 Ramondin" at bounding box center [219, 131] width 68 height 8
click at [145, 120] on icon at bounding box center [144, 121] width 2 height 3
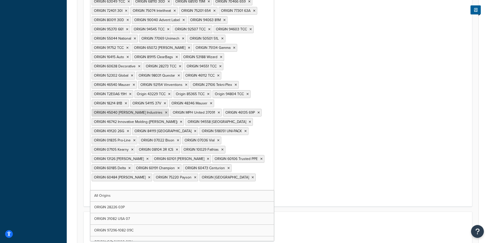
click at [212, 102] on icon at bounding box center [211, 103] width 2 height 3
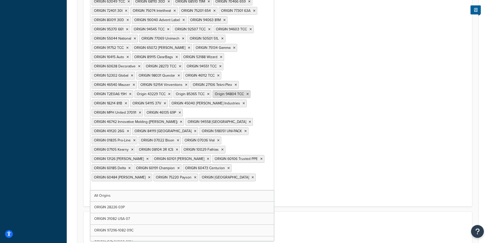
click at [210, 92] on icon at bounding box center [208, 93] width 2 height 3
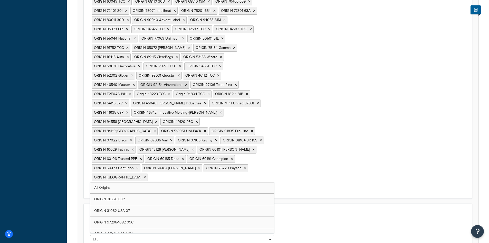
click at [189, 81] on li "ORIGIN 92154 Vinventions" at bounding box center [163, 85] width 51 height 8
click at [187, 83] on icon at bounding box center [186, 84] width 2 height 3
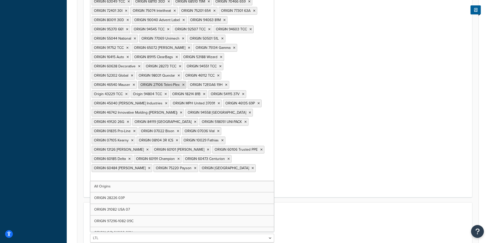
click at [186, 81] on li "ORIGIN 27106 Tekni-Plex" at bounding box center [162, 85] width 48 height 8
click at [185, 83] on icon at bounding box center [183, 84] width 2 height 3
click at [178, 83] on icon at bounding box center [177, 84] width 2 height 3
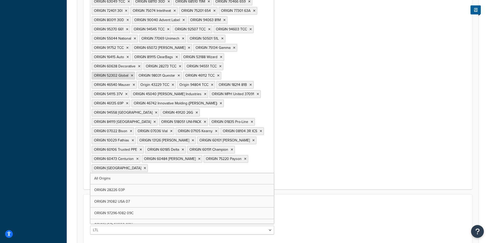
click at [133, 74] on icon at bounding box center [132, 75] width 2 height 3
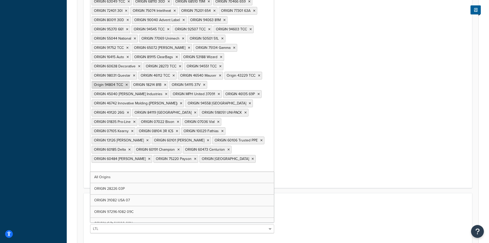
click at [130, 81] on li "Origin 94804 TCC" at bounding box center [111, 85] width 38 height 8
click at [128, 83] on icon at bounding box center [127, 84] width 2 height 3
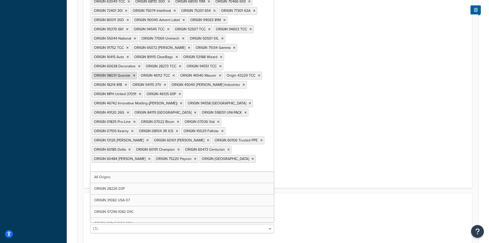
click at [135, 74] on icon at bounding box center [134, 75] width 2 height 3
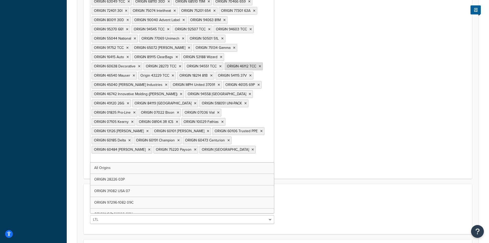
click at [225, 62] on li "ORIGIN 46112 TCC" at bounding box center [244, 66] width 38 height 8
click at [259, 65] on icon at bounding box center [260, 66] width 2 height 3
click at [137, 72] on li "ORIGIN 46540 Mauser" at bounding box center [114, 76] width 45 height 8
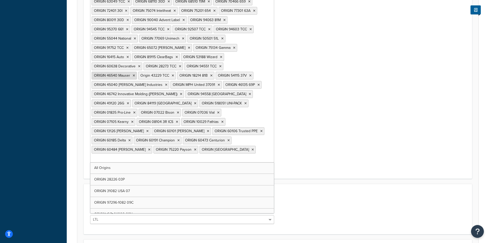
click at [137, 72] on li "ORIGIN 46540 Mauser" at bounding box center [114, 76] width 45 height 8
click at [135, 74] on icon at bounding box center [134, 75] width 2 height 3
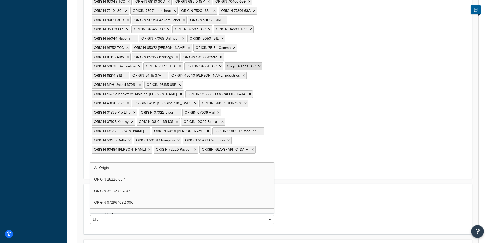
click at [225, 62] on li "Origin 43229 TCC" at bounding box center [244, 66] width 38 height 8
click at [258, 65] on icon at bounding box center [259, 66] width 2 height 3
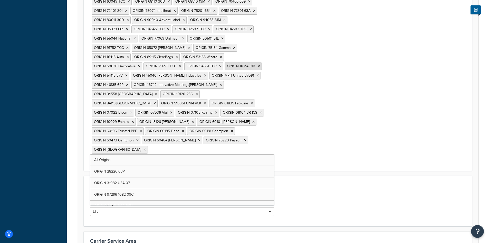
click at [225, 62] on li "ORIGIN 18214 81B" at bounding box center [243, 66] width 37 height 8
click at [258, 65] on icon at bounding box center [259, 66] width 2 height 3
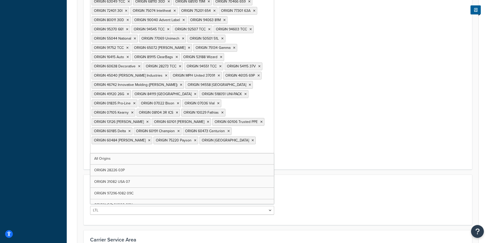
click at [258, 65] on icon at bounding box center [259, 66] width 2 height 3
click at [169, 72] on li "ORIGIN 45040 Witt Industries" at bounding box center [131, 76] width 78 height 8
click at [140, 65] on icon at bounding box center [139, 66] width 2 height 3
click at [129, 55] on icon at bounding box center [128, 56] width 2 height 3
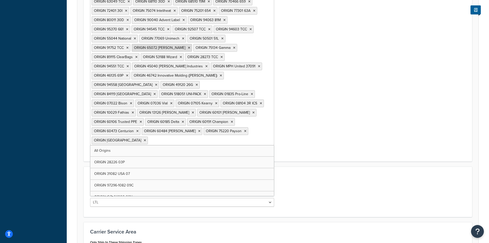
click at [129, 46] on icon at bounding box center [127, 47] width 2 height 3
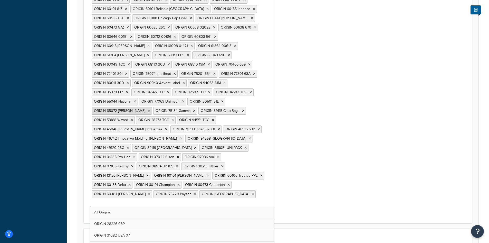
scroll to position [1508, 0]
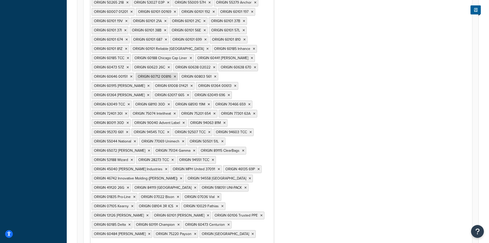
click at [176, 75] on icon at bounding box center [175, 76] width 2 height 3
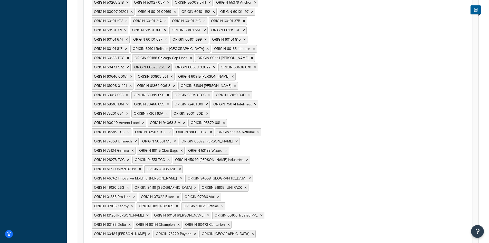
click at [170, 66] on icon at bounding box center [169, 67] width 2 height 3
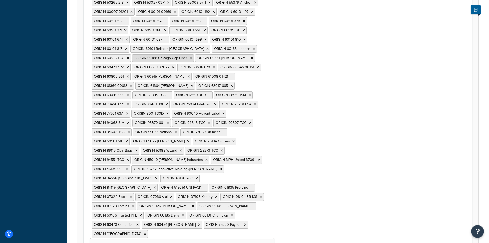
click at [194, 54] on li "ORIGIN 60188 Chicago Cap Liner" at bounding box center [163, 58] width 62 height 8
click at [192, 56] on icon at bounding box center [191, 57] width 2 height 3
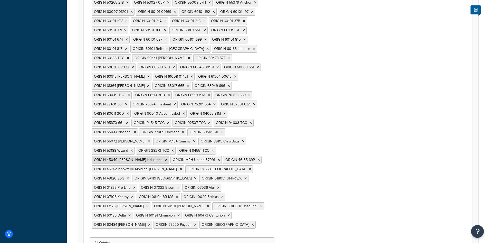
click at [167, 158] on icon at bounding box center [166, 159] width 2 height 3
click at [133, 149] on icon at bounding box center [132, 150] width 2 height 3
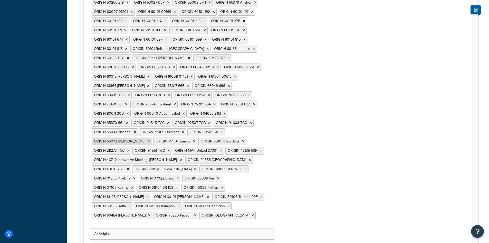
click at [150, 140] on icon at bounding box center [149, 141] width 2 height 3
click at [250, 121] on icon at bounding box center [251, 122] width 2 height 3
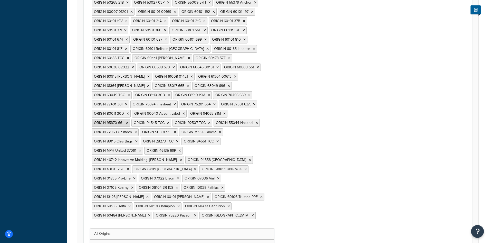
click at [128, 121] on icon at bounding box center [127, 122] width 2 height 3
click at [253, 103] on icon at bounding box center [254, 104] width 2 height 3
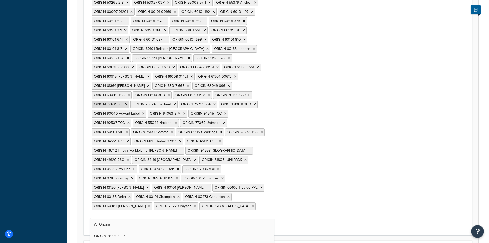
click at [248, 93] on icon at bounding box center [249, 94] width 2 height 3
click at [214, 82] on li "ORIGIN 63049 696" at bounding box center [212, 86] width 40 height 8
click at [228, 84] on icon at bounding box center [229, 85] width 2 height 3
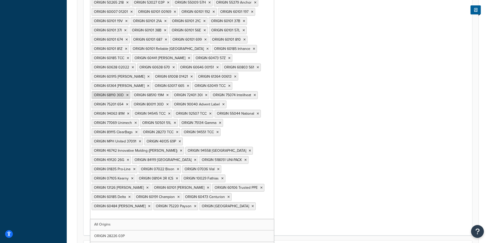
click at [228, 84] on icon at bounding box center [229, 85] width 2 height 3
click at [234, 75] on icon at bounding box center [235, 76] width 2 height 3
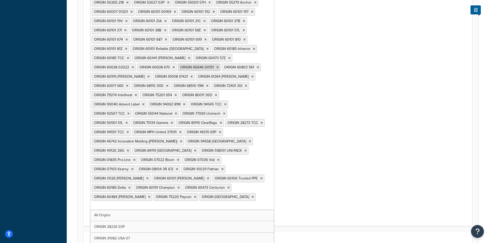
click at [218, 63] on li "ORIGIN 60646 00151" at bounding box center [199, 67] width 43 height 8
click at [216, 66] on icon at bounding box center [217, 67] width 2 height 3
click at [190, 56] on icon at bounding box center [189, 57] width 2 height 3
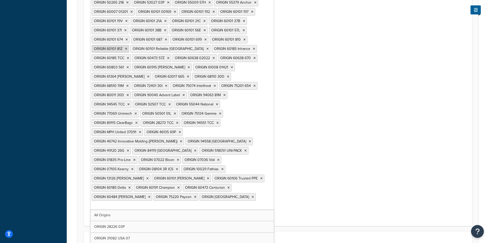
click at [129, 45] on li "ORIGIN 60101 81Z" at bounding box center [110, 49] width 37 height 8
click at [128, 38] on icon at bounding box center [127, 39] width 2 height 3
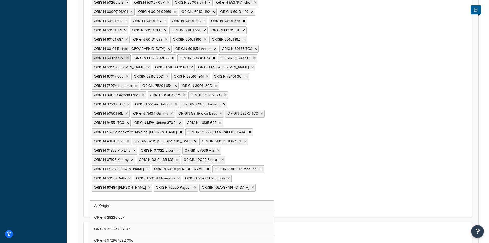
click at [129, 56] on icon at bounding box center [128, 57] width 2 height 3
click at [170, 47] on icon at bounding box center [169, 48] width 2 height 3
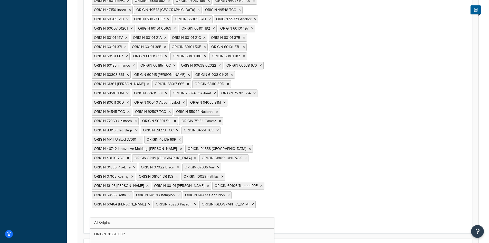
scroll to position [1483, 0]
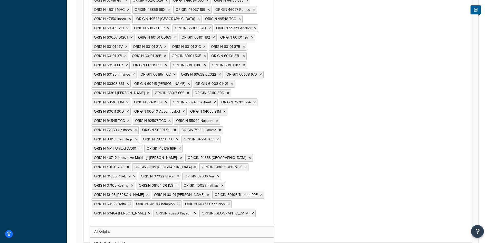
drag, startPoint x: 246, startPoint y: 166, endPoint x: 241, endPoint y: 165, distance: 5.5
click at [252, 212] on icon at bounding box center [253, 213] width 2 height 3
click at [226, 200] on li "ORIGIN 60473 Centurion" at bounding box center [207, 204] width 49 height 8
click at [260, 193] on icon at bounding box center [261, 194] width 2 height 3
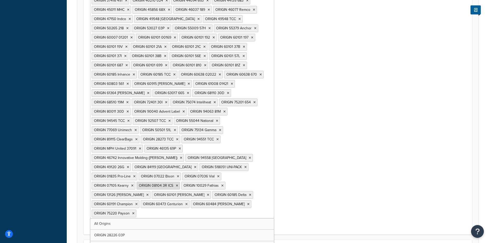
click at [180, 182] on li "ORIGIN 08104 3R ICS" at bounding box center [158, 186] width 43 height 8
click at [178, 184] on icon at bounding box center [177, 185] width 2 height 3
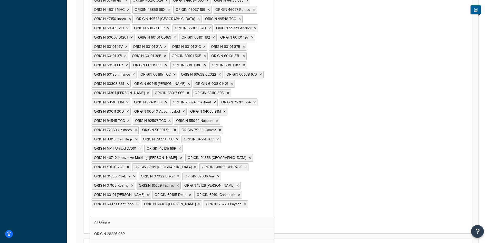
click at [179, 184] on icon at bounding box center [178, 185] width 2 height 3
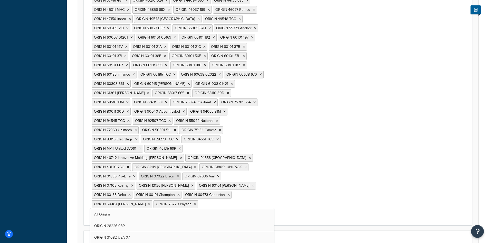
click at [181, 172] on li "ORIGIN 07022 Bison" at bounding box center [160, 176] width 42 height 8
click at [179, 175] on icon at bounding box center [178, 176] width 2 height 3
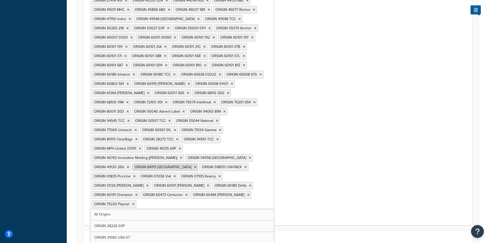
click at [196, 165] on icon at bounding box center [195, 166] width 2 height 3
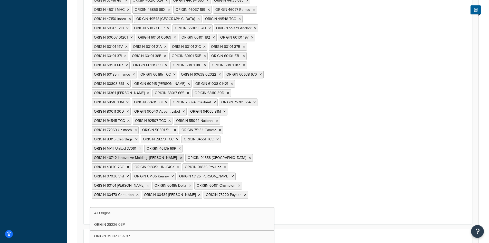
click at [182, 156] on icon at bounding box center [181, 157] width 2 height 3
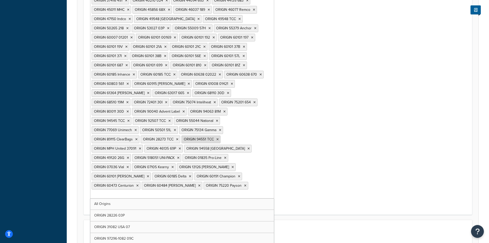
drag, startPoint x: 216, startPoint y: 103, endPoint x: 218, endPoint y: 99, distance: 4.1
click at [216, 138] on icon at bounding box center [217, 139] width 2 height 3
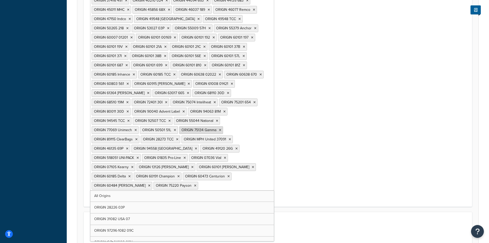
click at [219, 126] on li "ORIGIN 75134 Gamma" at bounding box center [201, 130] width 44 height 8
click at [217, 119] on icon at bounding box center [217, 120] width 2 height 3
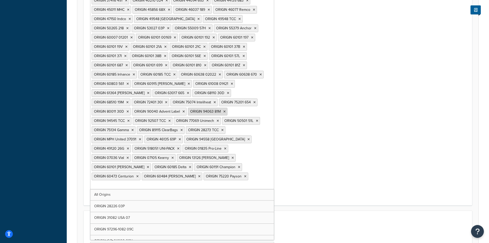
click at [222, 108] on li "ORIGIN 94063 81M" at bounding box center [208, 112] width 40 height 8
click at [223, 110] on icon at bounding box center [224, 111] width 2 height 3
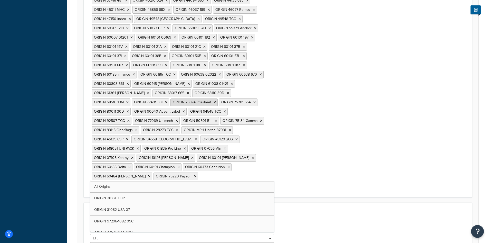
click at [214, 101] on icon at bounding box center [215, 102] width 2 height 3
click at [189, 91] on icon at bounding box center [188, 92] width 2 height 3
click at [129, 82] on icon at bounding box center [128, 83] width 2 height 3
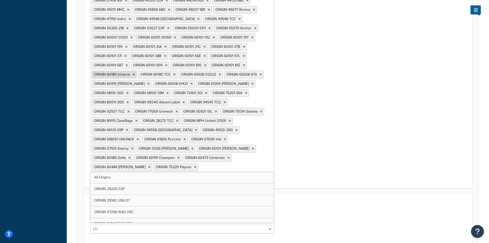
click at [135, 73] on icon at bounding box center [134, 74] width 2 height 3
click at [130, 61] on li "ORIGIN 60101 687" at bounding box center [111, 65] width 38 height 8
click at [127, 54] on icon at bounding box center [125, 55] width 2 height 3
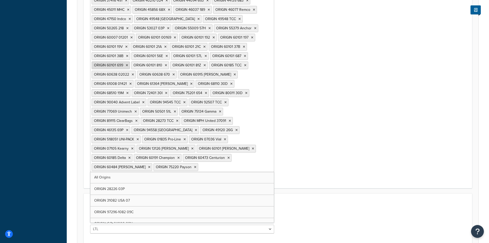
click at [128, 64] on icon at bounding box center [127, 65] width 2 height 3
click at [130, 52] on li "ORIGIN 60101 38B" at bounding box center [111, 56] width 39 height 8
drag, startPoint x: 204, startPoint y: 29, endPoint x: 205, endPoint y: 32, distance: 3.2
click at [128, 64] on icon at bounding box center [126, 65] width 2 height 3
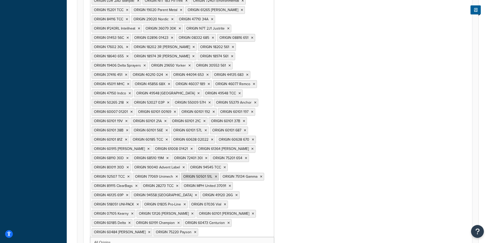
scroll to position [1406, 0]
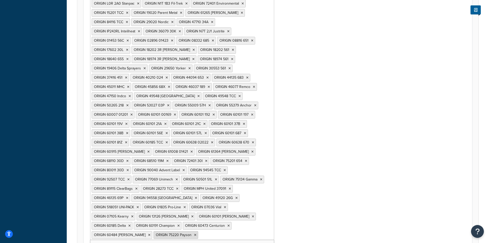
click at [194, 233] on icon at bounding box center [195, 234] width 2 height 3
click at [228, 224] on icon at bounding box center [229, 225] width 2 height 3
click at [195, 212] on li "ORIGIN 13126 Smith" at bounding box center [166, 216] width 59 height 8
click at [194, 215] on icon at bounding box center [192, 216] width 2 height 3
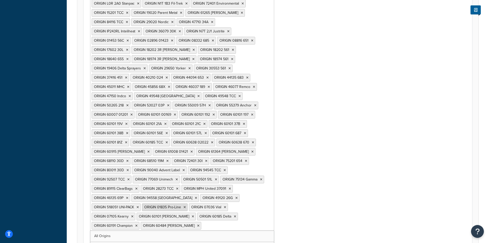
click at [188, 203] on li "ORIGIN 01835 Pro-Line" at bounding box center [165, 207] width 46 height 8
click at [199, 194] on li "ORIGIN 94558 Ramondin" at bounding box center [165, 198] width 68 height 8
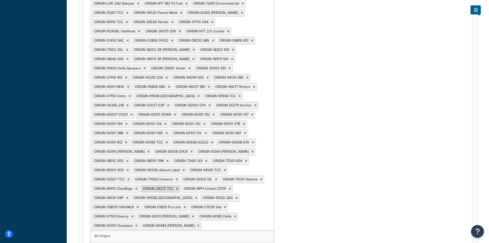
click at [178, 187] on icon at bounding box center [177, 188] width 2 height 3
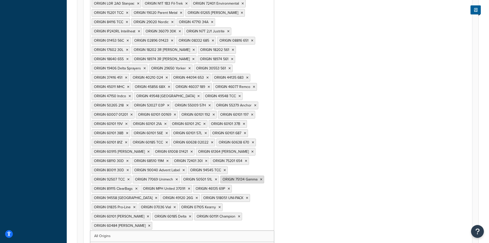
click at [178, 178] on icon at bounding box center [177, 179] width 2 height 3
click at [185, 168] on icon at bounding box center [184, 169] width 2 height 3
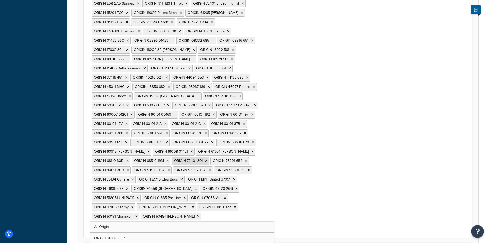
click at [169, 159] on icon at bounding box center [167, 160] width 2 height 3
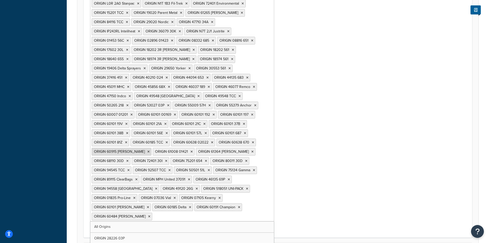
click at [152, 148] on li "ORIGIN 60915 Greif" at bounding box center [122, 152] width 60 height 8
click at [150, 150] on icon at bounding box center [148, 151] width 2 height 3
click at [170, 138] on li "ORIGIN 60185 TCC" at bounding box center [149, 142] width 39 height 8
click at [127, 141] on icon at bounding box center [126, 142] width 2 height 3
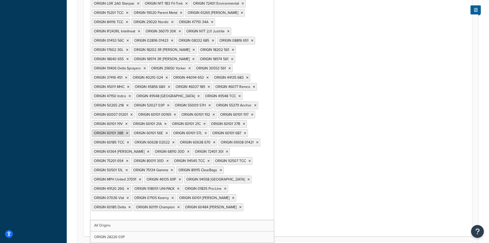
click at [128, 131] on icon at bounding box center [127, 132] width 2 height 3
click at [129, 120] on li "ORIGIN 60101 19V" at bounding box center [111, 124] width 38 height 8
click at [128, 122] on icon at bounding box center [126, 123] width 2 height 3
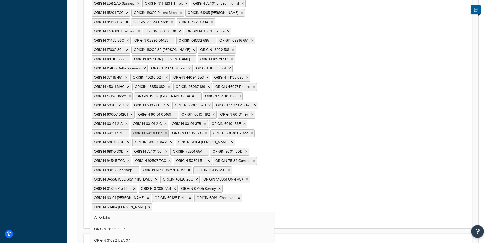
click at [128, 131] on icon at bounding box center [126, 132] width 2 height 3
click at [128, 122] on icon at bounding box center [126, 123] width 2 height 3
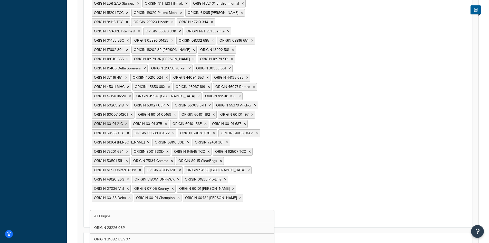
click at [128, 122] on icon at bounding box center [126, 123] width 2 height 3
click at [128, 122] on icon at bounding box center [127, 123] width 2 height 3
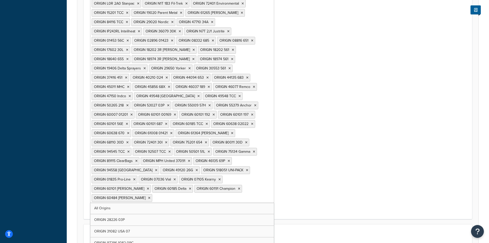
click at [128, 122] on icon at bounding box center [127, 123] width 2 height 3
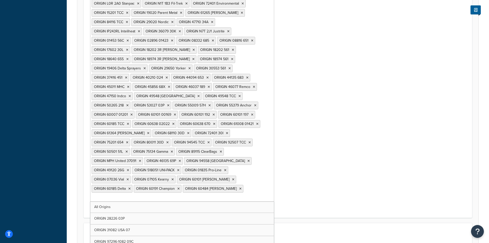
click at [129, 122] on icon at bounding box center [128, 123] width 2 height 3
click at [129, 121] on span "ORIGIN 60638 02022" at bounding box center [111, 123] width 35 height 5
click at [136, 120] on li "ORIGIN 60638 02022" at bounding box center [114, 124] width 44 height 8
click at [134, 122] on icon at bounding box center [133, 123] width 2 height 3
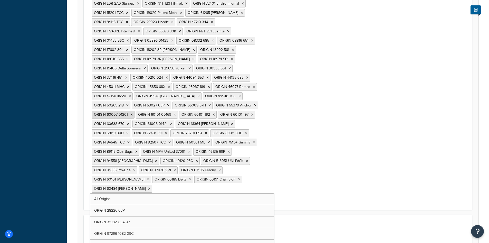
click at [133, 113] on icon at bounding box center [131, 114] width 2 height 3
click at [134, 111] on li "ORIGIN 60101 00169" at bounding box center [113, 115] width 42 height 8
click at [132, 113] on icon at bounding box center [131, 114] width 2 height 3
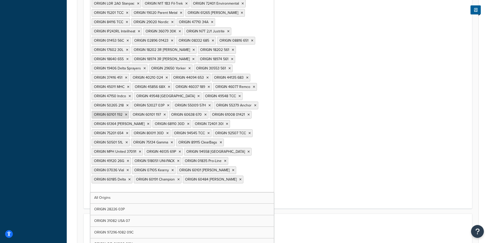
click at [129, 111] on li "ORIGIN 60101 192" at bounding box center [110, 115] width 37 height 8
click at [127, 113] on icon at bounding box center [126, 114] width 2 height 3
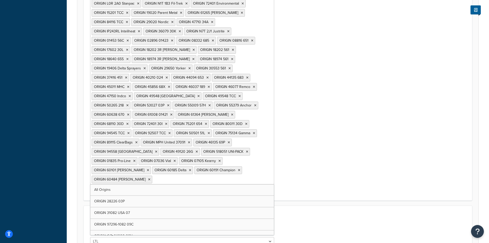
click at [131, 111] on li "ORIGIN 60638 670" at bounding box center [112, 115] width 40 height 8
click at [129, 113] on icon at bounding box center [128, 114] width 2 height 3
click at [132, 113] on icon at bounding box center [130, 114] width 2 height 3
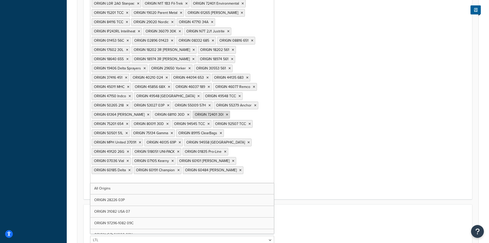
click at [149, 113] on icon at bounding box center [148, 114] width 2 height 3
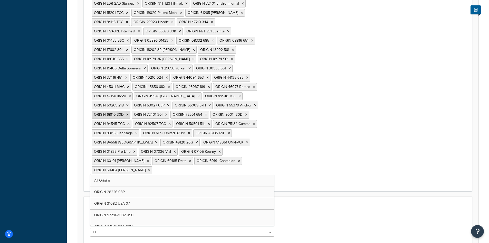
click at [129, 113] on icon at bounding box center [127, 114] width 2 height 3
click at [129, 111] on li "ORIGIN 72401 30I" at bounding box center [110, 115] width 37 height 8
click at [127, 113] on icon at bounding box center [126, 114] width 2 height 3
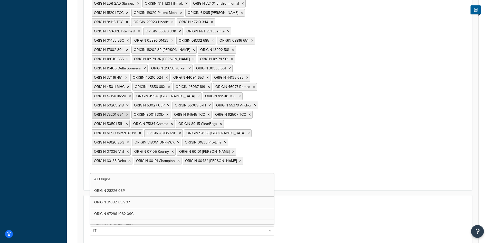
click at [128, 113] on icon at bounding box center [127, 114] width 2 height 3
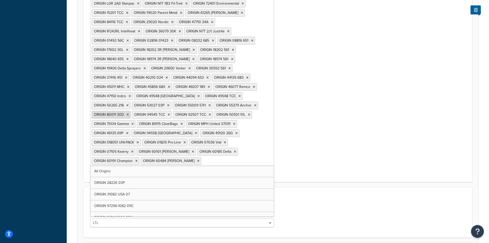
click at [129, 113] on icon at bounding box center [128, 114] width 2 height 3
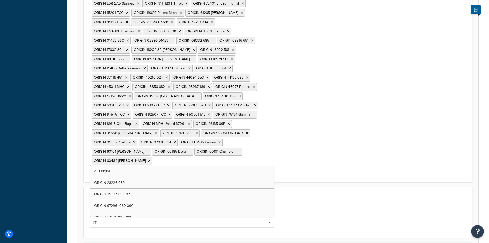
click at [131, 111] on li "ORIGIN 94545 TCC" at bounding box center [112, 115] width 40 height 8
click at [130, 113] on icon at bounding box center [128, 114] width 2 height 3
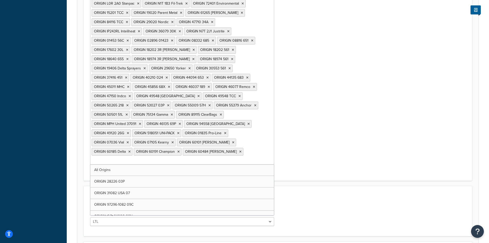
click at [130, 111] on li "ORIGIN 50501 51L" at bounding box center [111, 115] width 38 height 8
click at [128, 113] on icon at bounding box center [127, 114] width 2 height 3
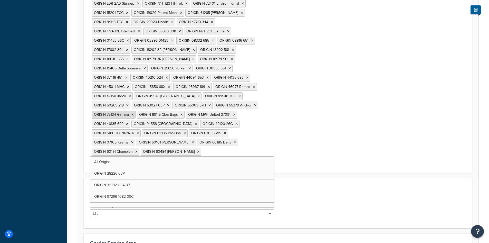
click at [134, 113] on icon at bounding box center [132, 114] width 2 height 3
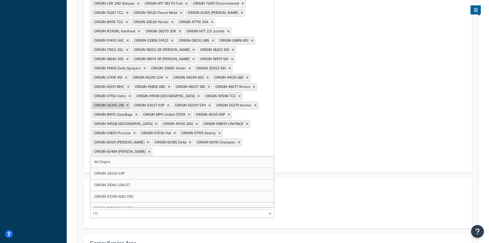
click at [129, 104] on icon at bounding box center [127, 105] width 2 height 3
click at [129, 104] on icon at bounding box center [128, 105] width 2 height 3
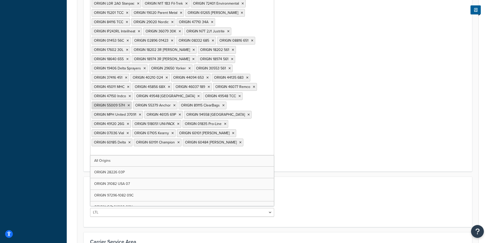
click at [132, 101] on li "ORIGIN 55009 57H" at bounding box center [112, 105] width 40 height 8
click at [133, 92] on li "ORIGIN 47150 Indco" at bounding box center [112, 96] width 41 height 8
click at [131, 95] on icon at bounding box center [130, 96] width 2 height 3
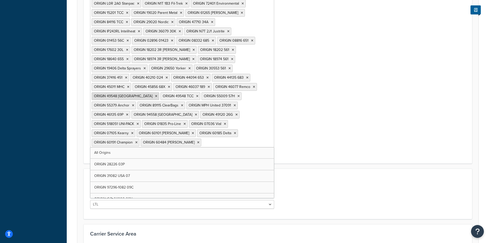
click at [157, 95] on icon at bounding box center [156, 96] width 2 height 3
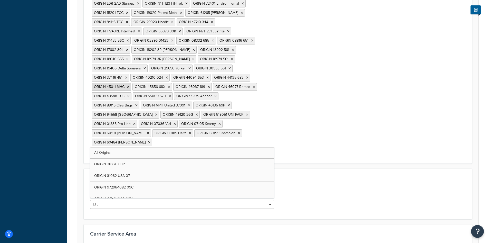
click at [129, 85] on icon at bounding box center [128, 86] width 2 height 3
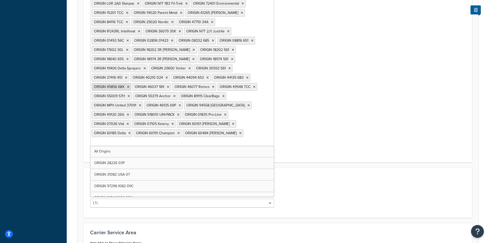
click at [129, 85] on icon at bounding box center [128, 86] width 2 height 3
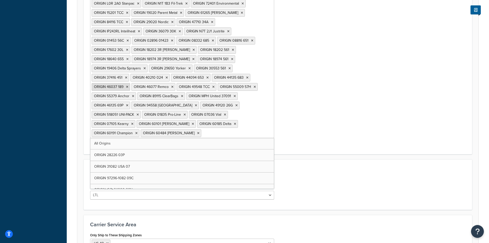
click at [128, 85] on icon at bounding box center [127, 86] width 2 height 3
click at [134, 85] on icon at bounding box center [132, 86] width 2 height 3
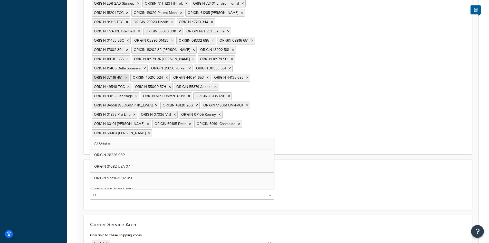
click at [127, 76] on icon at bounding box center [126, 77] width 2 height 3
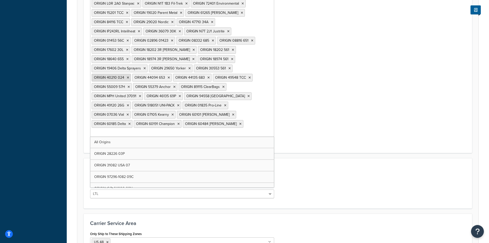
click at [129, 76] on icon at bounding box center [128, 77] width 2 height 3
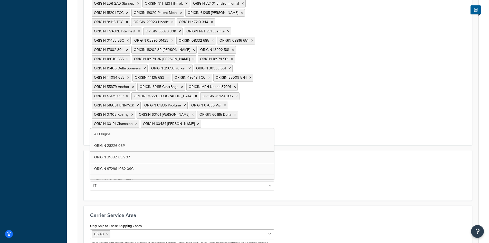
click at [129, 76] on icon at bounding box center [128, 77] width 2 height 3
click at [130, 74] on li "ORIGIN 44135 683" at bounding box center [111, 78] width 39 height 8
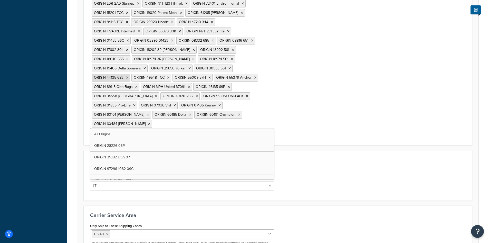
click at [130, 74] on li "ORIGIN 44135 683" at bounding box center [111, 78] width 39 height 8
click at [128, 76] on icon at bounding box center [127, 77] width 2 height 3
click at [131, 74] on li "ORIGIN 49548 TCC" at bounding box center [112, 78] width 40 height 8
click at [130, 76] on icon at bounding box center [128, 77] width 2 height 3
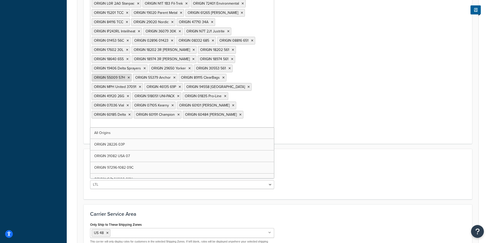
click at [130, 76] on icon at bounding box center [129, 77] width 2 height 3
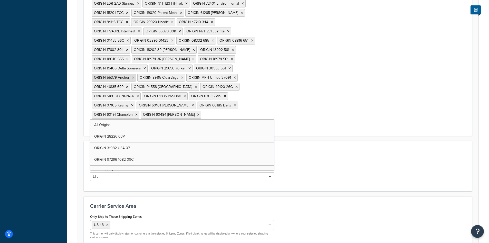
click at [136, 74] on li "ORIGIN 55379 Anchor" at bounding box center [114, 78] width 44 height 8
click at [134, 76] on icon at bounding box center [133, 77] width 2 height 3
click at [138, 76] on icon at bounding box center [136, 77] width 2 height 3
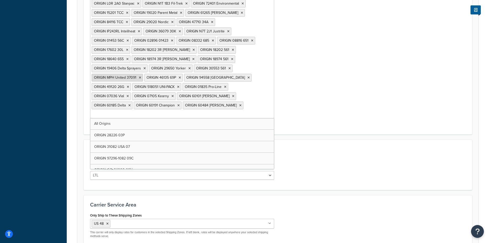
click at [141, 76] on icon at bounding box center [140, 77] width 2 height 3
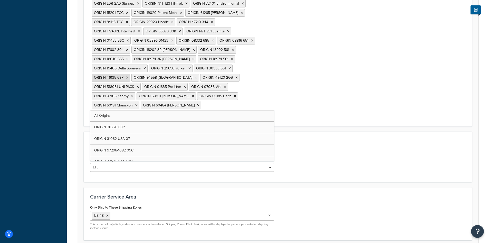
click at [128, 76] on icon at bounding box center [127, 77] width 2 height 3
click at [159, 74] on li "ORIGIN 94558 Ramondin" at bounding box center [126, 78] width 68 height 8
click at [157, 76] on icon at bounding box center [156, 77] width 2 height 3
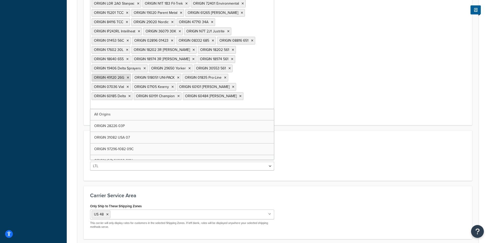
click at [131, 74] on li "ORIGIN 49120 26G" at bounding box center [111, 78] width 39 height 8
click at [129, 76] on icon at bounding box center [128, 77] width 2 height 3
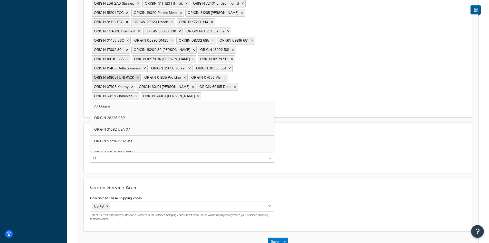
click at [141, 74] on li "ORIGIN 518051 UNI-PACK" at bounding box center [116, 78] width 49 height 8
click at [139, 76] on icon at bounding box center [138, 77] width 2 height 3
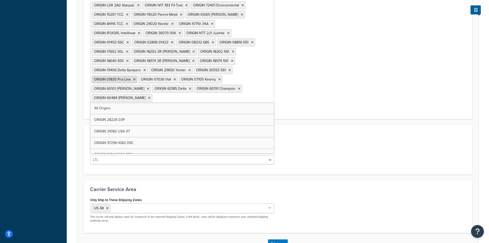
click at [137, 76] on li "ORIGIN 01835 Pro-Line" at bounding box center [115, 80] width 46 height 8
click at [136, 78] on icon at bounding box center [134, 79] width 2 height 3
click at [176, 76] on li "ORIGIN 07105 Kearny" at bounding box center [154, 80] width 44 height 8
click at [131, 76] on li "ORIGIN 07036 Vial" at bounding box center [111, 80] width 39 height 8
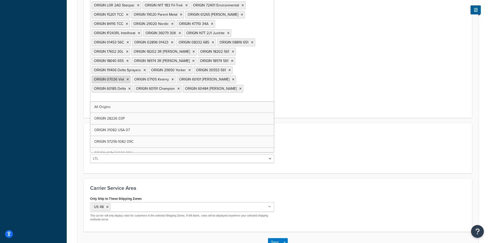
click at [129, 78] on icon at bounding box center [128, 79] width 2 height 3
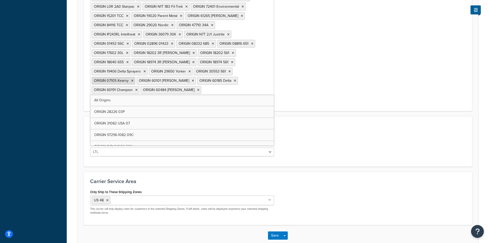
click at [129, 78] on span "ORIGIN 07105 Kearny" at bounding box center [111, 80] width 35 height 5
click at [134, 79] on icon at bounding box center [132, 80] width 2 height 3
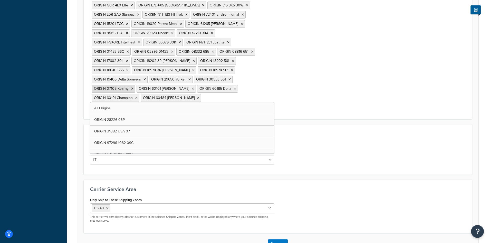
click at [141, 77] on span "ORIGIN 19406 Delta Sprayers" at bounding box center [117, 79] width 47 height 5
click at [146, 78] on icon at bounding box center [145, 79] width 2 height 3
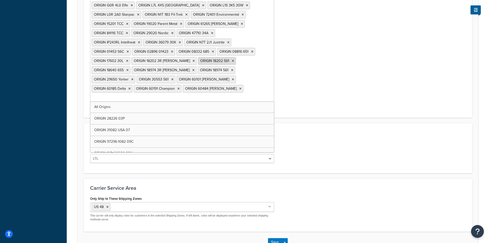
click at [232, 59] on icon at bounding box center [233, 60] width 2 height 3
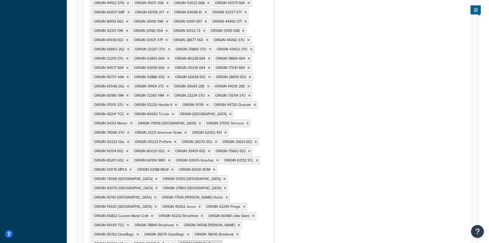
scroll to position [1060, 0]
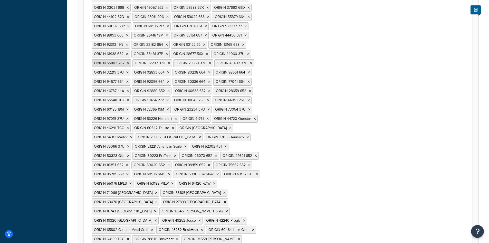
click at [129, 62] on icon at bounding box center [128, 63] width 2 height 3
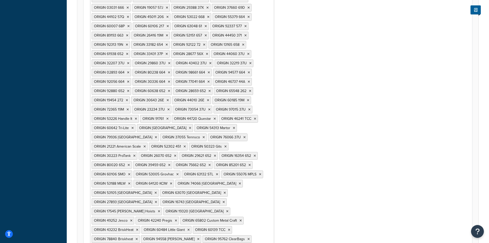
click at [129, 62] on icon at bounding box center [128, 63] width 2 height 3
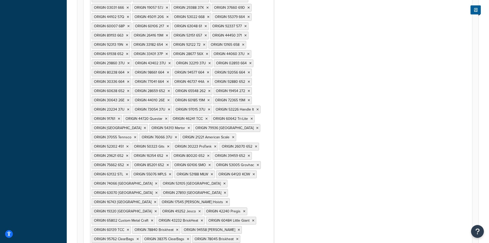
click at [130, 62] on icon at bounding box center [128, 63] width 2 height 3
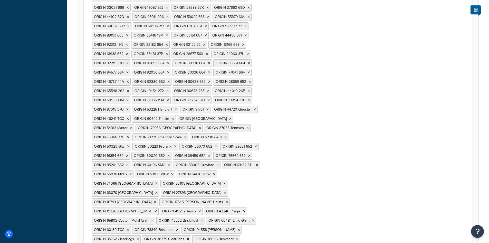
click at [129, 62] on icon at bounding box center [127, 63] width 2 height 3
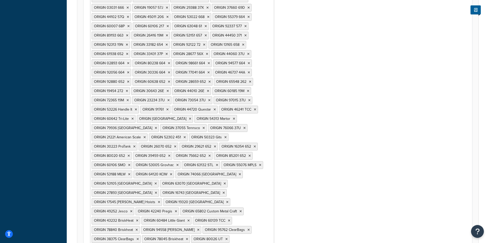
click at [129, 62] on icon at bounding box center [128, 63] width 2 height 3
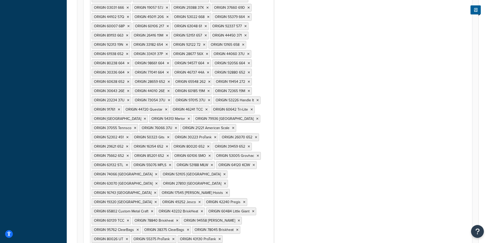
click at [129, 62] on icon at bounding box center [128, 63] width 2 height 3
click at [128, 62] on icon at bounding box center [127, 63] width 2 height 3
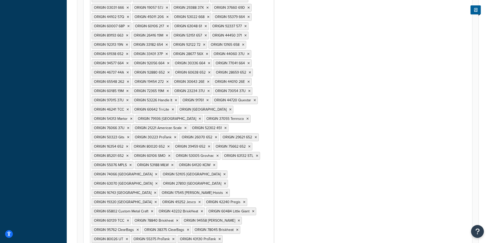
click at [129, 62] on icon at bounding box center [127, 63] width 2 height 3
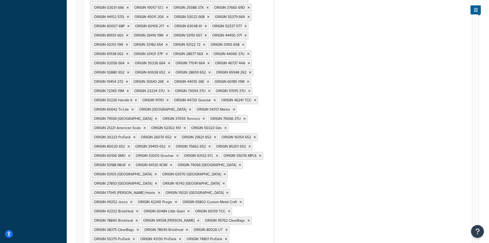
click at [129, 62] on icon at bounding box center [128, 63] width 2 height 3
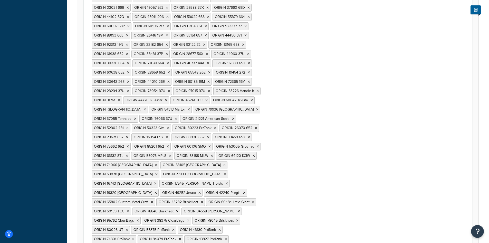
click at [129, 62] on icon at bounding box center [128, 63] width 2 height 3
click at [130, 59] on li "ORIGIN 77041 664" at bounding box center [111, 63] width 38 height 8
click at [128, 62] on icon at bounding box center [127, 63] width 2 height 3
click at [129, 62] on icon at bounding box center [128, 63] width 2 height 3
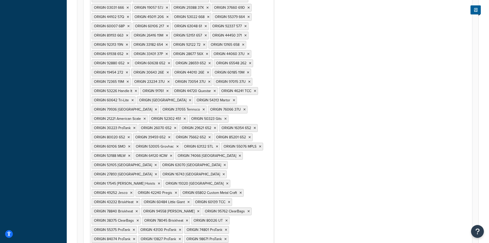
click at [129, 62] on icon at bounding box center [128, 63] width 2 height 3
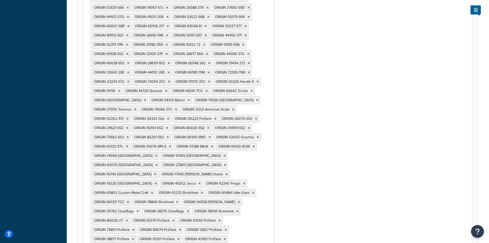
click at [129, 62] on icon at bounding box center [128, 63] width 2 height 3
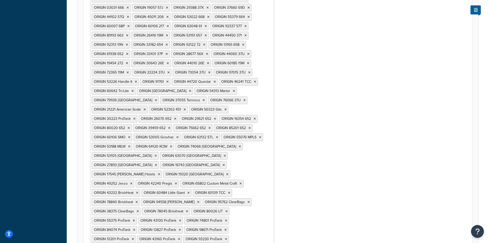
click at [128, 62] on icon at bounding box center [127, 63] width 2 height 3
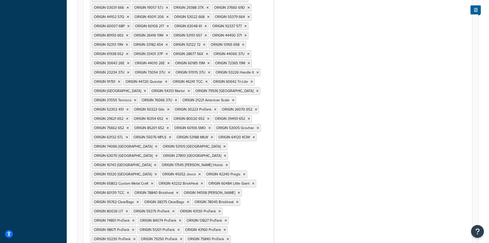
click at [129, 62] on icon at bounding box center [128, 63] width 2 height 3
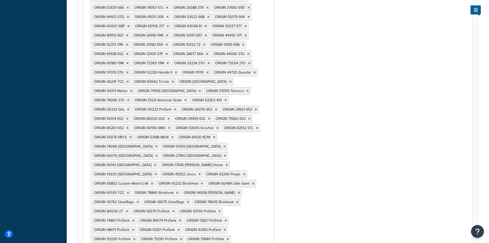
click at [129, 62] on icon at bounding box center [127, 63] width 2 height 3
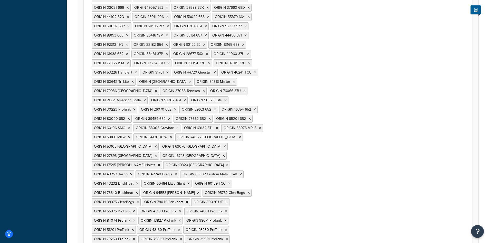
click at [129, 62] on icon at bounding box center [128, 63] width 2 height 3
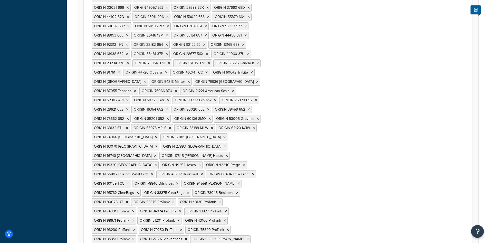
click at [129, 62] on icon at bounding box center [128, 63] width 2 height 3
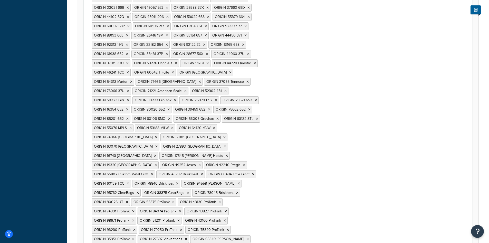
click at [129, 62] on icon at bounding box center [127, 63] width 2 height 3
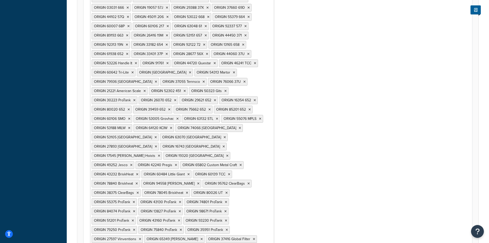
click at [132, 60] on span "ORIGIN 53226 Handle It" at bounding box center [113, 62] width 38 height 5
drag, startPoint x: 204, startPoint y: 44, endPoint x: 203, endPoint y: 40, distance: 4.3
click at [128, 52] on icon at bounding box center [127, 53] width 2 height 3
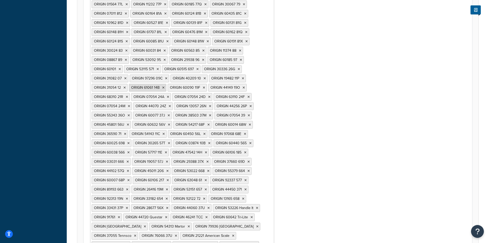
scroll to position [906, 0]
click at [128, 96] on icon at bounding box center [127, 97] width 2 height 3
click at [131, 93] on li "ORIGIN 07054 24A" at bounding box center [112, 97] width 40 height 8
click at [130, 96] on icon at bounding box center [128, 97] width 2 height 3
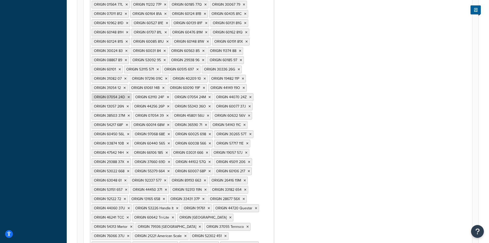
click at [130, 96] on icon at bounding box center [129, 97] width 2 height 3
click at [130, 93] on li "ORIGIN 63110 24F" at bounding box center [111, 97] width 38 height 8
click at [128, 96] on icon at bounding box center [127, 97] width 2 height 3
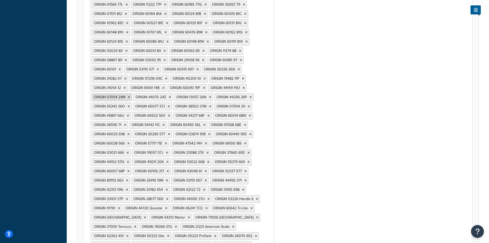
click at [132, 93] on li "ORIGIN 07054 24M" at bounding box center [112, 97] width 40 height 8
click at [130, 96] on icon at bounding box center [129, 97] width 2 height 3
click at [129, 96] on icon at bounding box center [128, 97] width 2 height 3
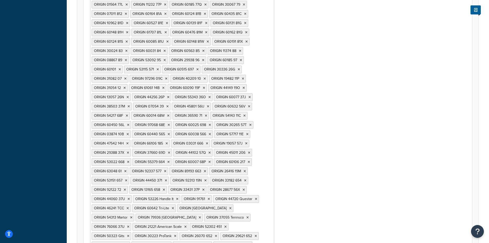
click at [129, 96] on icon at bounding box center [128, 97] width 2 height 3
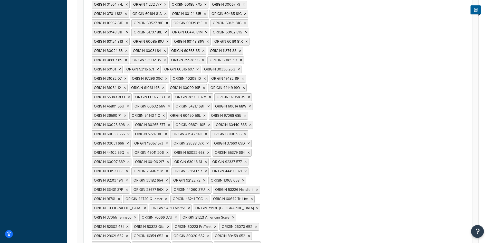
click at [130, 96] on icon at bounding box center [129, 97] width 2 height 3
click at [129, 96] on icon at bounding box center [127, 97] width 2 height 3
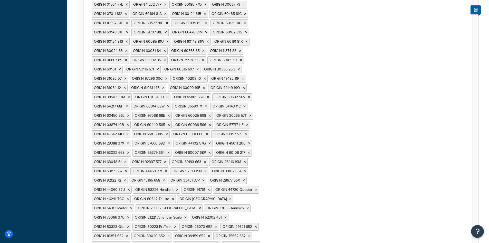
click at [130, 96] on icon at bounding box center [129, 97] width 2 height 3
click at [129, 93] on li "ORIGIN 07054 39" at bounding box center [110, 97] width 37 height 8
click at [127, 96] on icon at bounding box center [126, 97] width 2 height 3
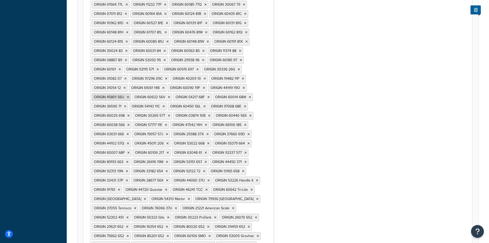
click at [131, 93] on li "ORIGIN 45801 56U" at bounding box center [111, 97] width 39 height 8
click at [129, 96] on icon at bounding box center [128, 97] width 2 height 3
click at [130, 96] on icon at bounding box center [128, 97] width 2 height 3
click at [128, 96] on icon at bounding box center [127, 97] width 2 height 3
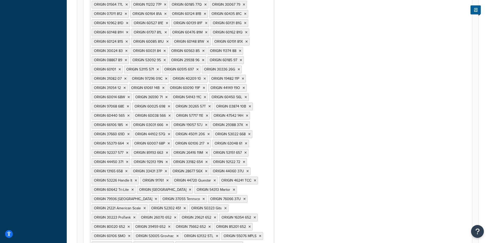
click at [130, 96] on icon at bounding box center [129, 97] width 2 height 3
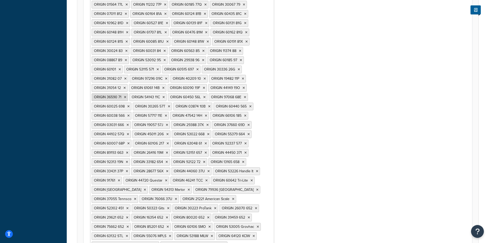
click at [128, 93] on li "ORIGIN 36590 71" at bounding box center [110, 97] width 36 height 8
click at [126, 96] on icon at bounding box center [125, 97] width 2 height 3
click at [129, 93] on li "ORIGIN 54143 11C" at bounding box center [110, 97] width 37 height 8
click at [127, 96] on icon at bounding box center [126, 97] width 2 height 3
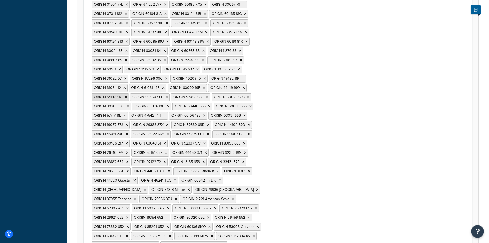
click at [170, 93] on li "ORIGIN 60450 56L" at bounding box center [150, 97] width 40 height 8
click at [129, 96] on icon at bounding box center [128, 97] width 2 height 3
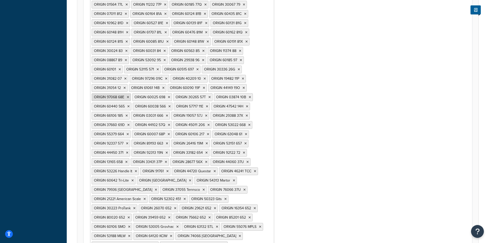
click at [129, 96] on icon at bounding box center [128, 97] width 2 height 3
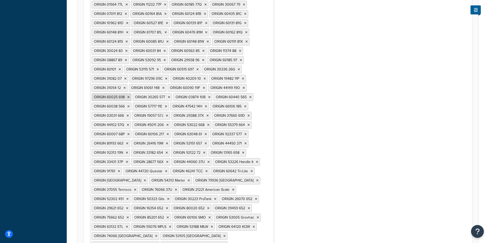
click at [130, 96] on icon at bounding box center [128, 97] width 2 height 3
click at [129, 96] on icon at bounding box center [128, 97] width 2 height 3
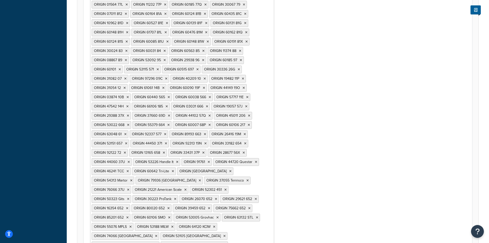
click at [129, 96] on icon at bounding box center [128, 97] width 2 height 3
click at [130, 96] on icon at bounding box center [128, 97] width 2 height 3
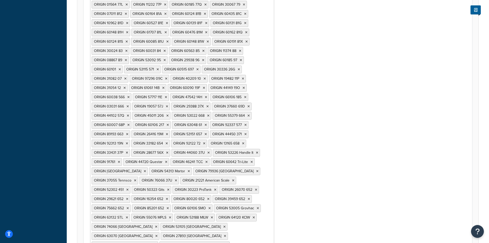
click at [130, 96] on icon at bounding box center [128, 97] width 2 height 3
click at [128, 93] on li "ORIGIN 57717 11E" at bounding box center [110, 97] width 36 height 8
click at [126, 96] on icon at bounding box center [125, 97] width 2 height 3
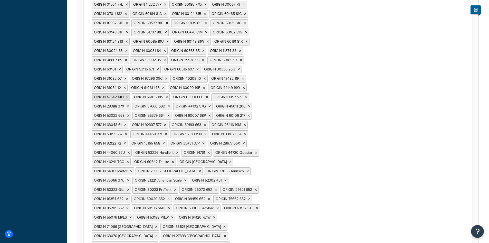
click at [130, 93] on li "ORIGIN 47542 14H" at bounding box center [111, 97] width 39 height 8
click at [129, 96] on icon at bounding box center [127, 97] width 2 height 3
click at [128, 96] on icon at bounding box center [127, 97] width 2 height 3
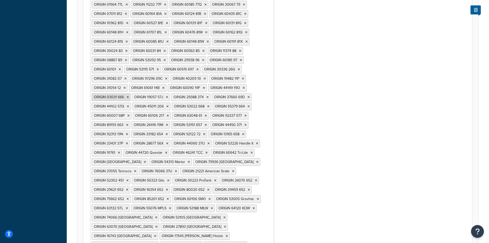
click at [129, 96] on icon at bounding box center [128, 97] width 2 height 3
click at [168, 96] on icon at bounding box center [167, 97] width 2 height 3
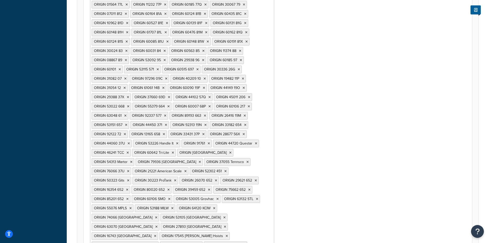
click at [129, 96] on icon at bounding box center [128, 97] width 2 height 3
click at [131, 93] on li "ORIGIN 37660 69D" at bounding box center [112, 97] width 40 height 8
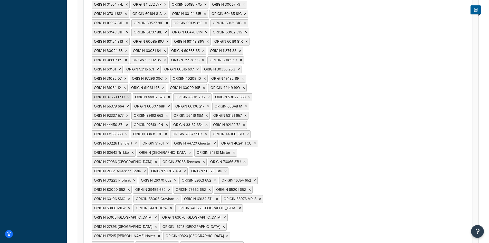
click at [131, 93] on li "ORIGIN 37660 69D" at bounding box center [112, 97] width 40 height 8
click at [130, 96] on icon at bounding box center [128, 97] width 2 height 3
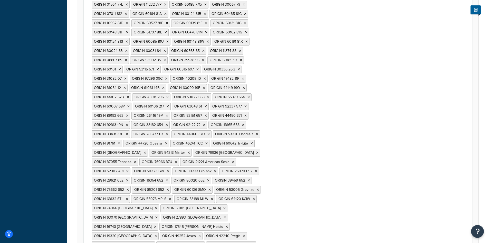
click at [129, 96] on icon at bounding box center [128, 97] width 2 height 3
click at [128, 96] on icon at bounding box center [127, 97] width 2 height 3
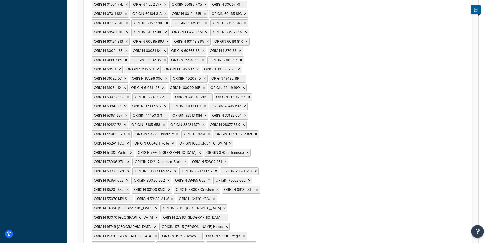
click at [129, 96] on icon at bounding box center [128, 97] width 2 height 3
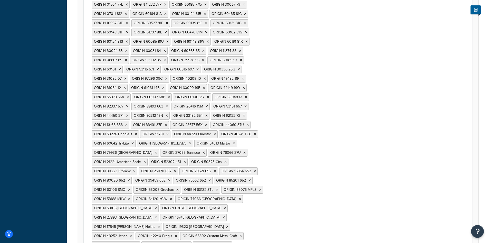
click at [129, 96] on icon at bounding box center [128, 97] width 2 height 3
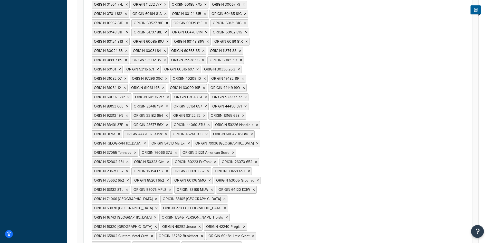
click at [130, 96] on icon at bounding box center [128, 97] width 2 height 3
click at [128, 96] on icon at bounding box center [127, 97] width 2 height 3
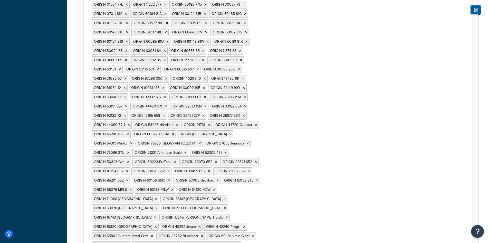
click at [128, 93] on li "ORIGIN 63048 61" at bounding box center [110, 97] width 37 height 8
click at [127, 96] on icon at bounding box center [125, 97] width 2 height 3
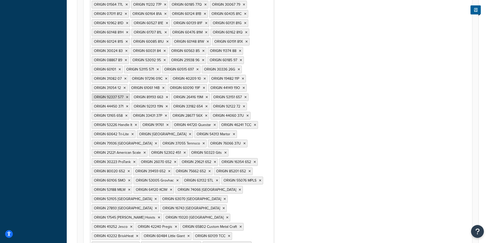
click at [128, 96] on icon at bounding box center [127, 97] width 2 height 3
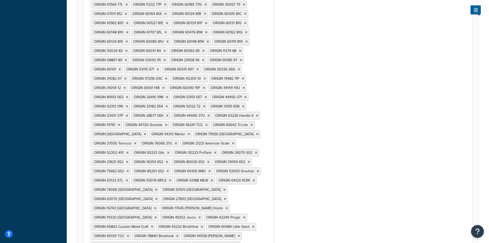
click at [128, 96] on icon at bounding box center [127, 97] width 2 height 3
click at [127, 96] on icon at bounding box center [126, 97] width 2 height 3
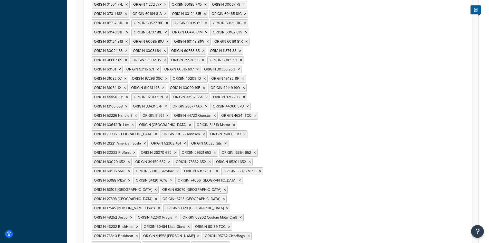
click at [128, 96] on icon at bounding box center [127, 97] width 2 height 3
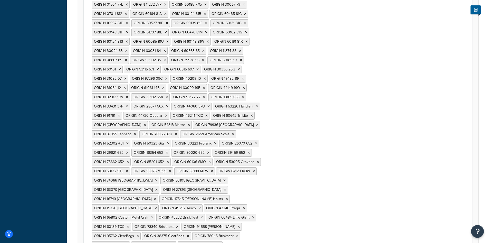
click at [128, 96] on icon at bounding box center [127, 97] width 2 height 3
click at [128, 93] on li "ORIGIN 92122 72" at bounding box center [110, 97] width 36 height 8
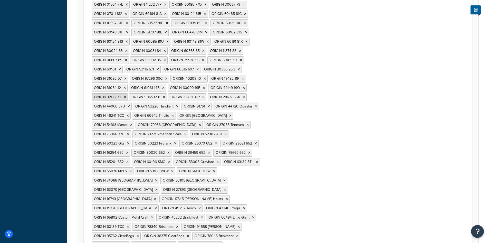
click at [126, 96] on icon at bounding box center [125, 97] width 2 height 3
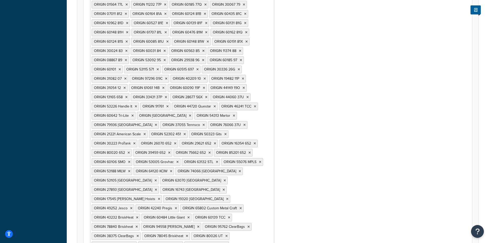
click at [128, 96] on icon at bounding box center [126, 97] width 2 height 3
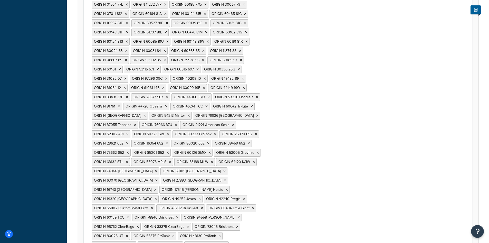
click at [128, 96] on icon at bounding box center [127, 97] width 2 height 3
click at [131, 93] on li "ORIGIN 28677 56X" at bounding box center [111, 97] width 39 height 8
click at [129, 96] on icon at bounding box center [128, 97] width 2 height 3
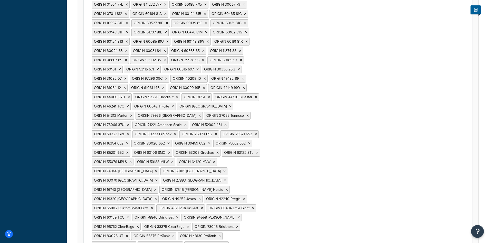
click at [130, 96] on icon at bounding box center [129, 97] width 2 height 3
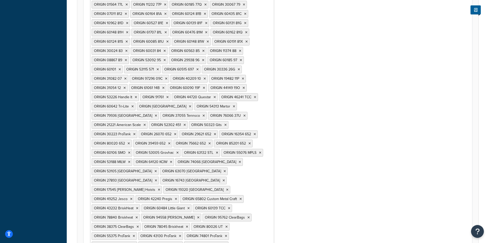
click at [132, 94] on span "ORIGIN 53226 Handle It" at bounding box center [113, 96] width 38 height 5
click at [139, 93] on li "ORIGIN 53226 Handle It" at bounding box center [115, 97] width 47 height 8
click at [128, 84] on li "ORIGIN 31054 12" at bounding box center [110, 88] width 36 height 8
click at [126, 86] on icon at bounding box center [125, 87] width 2 height 3
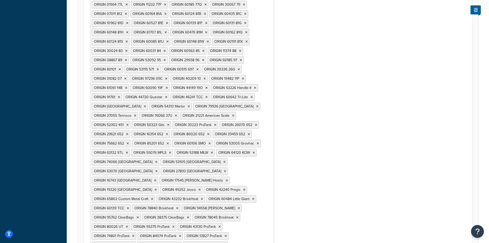
click at [129, 84] on li "ORIGIN 61061 14B" at bounding box center [110, 88] width 37 height 8
click at [127, 86] on icon at bounding box center [126, 87] width 2 height 3
click at [131, 84] on li "ORIGIN 60090 19F" at bounding box center [111, 88] width 39 height 8
click at [129, 86] on icon at bounding box center [128, 87] width 2 height 3
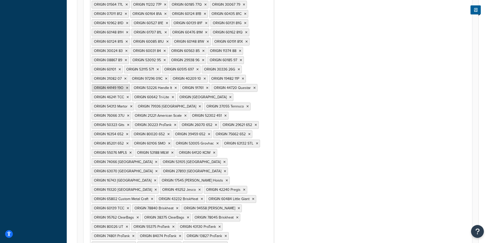
click at [128, 86] on icon at bounding box center [127, 87] width 2 height 3
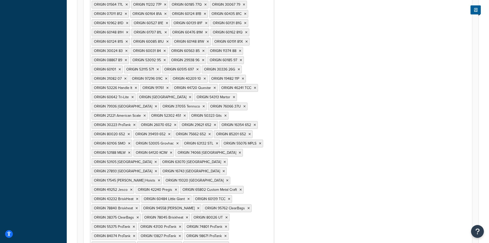
click at [132, 85] on span "ORIGIN 53226 Handle It" at bounding box center [113, 87] width 38 height 5
click at [137, 86] on icon at bounding box center [136, 87] width 2 height 3
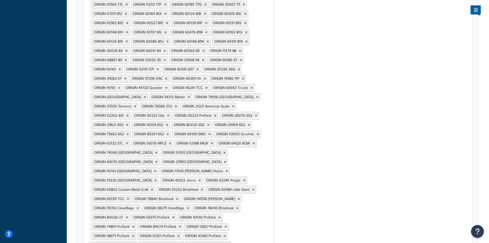
click at [163, 85] on span "ORIGIN 44720 Questar" at bounding box center [144, 87] width 37 height 5
click at [120, 86] on icon at bounding box center [119, 87] width 2 height 3
click at [136, 86] on icon at bounding box center [135, 87] width 2 height 3
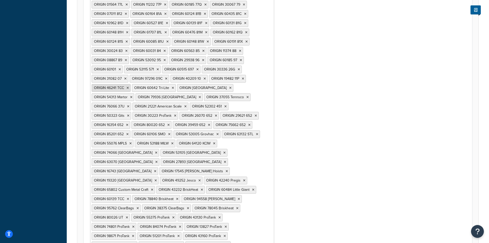
click at [129, 86] on icon at bounding box center [128, 87] width 2 height 3
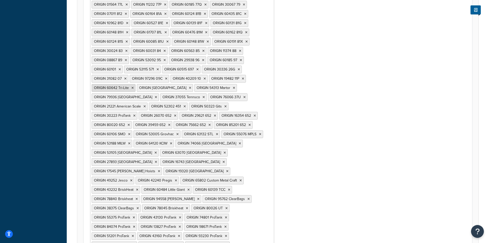
click at [136, 84] on li "ORIGIN 60642 Tri-Lite" at bounding box center [114, 88] width 44 height 8
click at [134, 86] on icon at bounding box center [132, 87] width 2 height 3
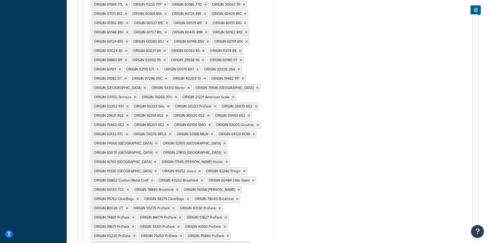
click at [141, 85] on span "ORIGIN 90040 Pacific Vial" at bounding box center [117, 87] width 47 height 5
click at [148, 84] on li "ORIGIN 90040 Pacific Vial" at bounding box center [120, 88] width 56 height 8
click at [127, 77] on icon at bounding box center [125, 78] width 2 height 3
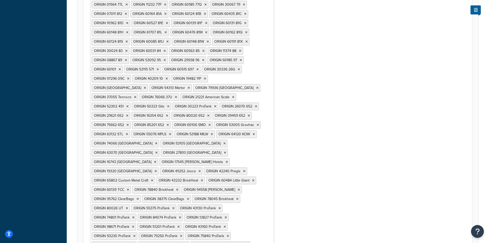
click at [131, 75] on li "ORIGIN 97296 09C" at bounding box center [112, 79] width 40 height 8
click at [129, 77] on icon at bounding box center [128, 78] width 2 height 3
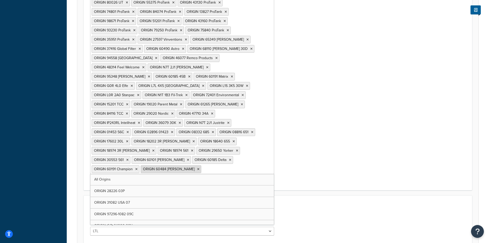
scroll to position [1162, 0]
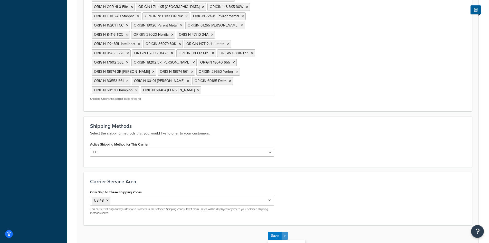
scroll to position [1190, 0]
click at [297, 239] on button "Save and Edit" at bounding box center [286, 244] width 37 height 11
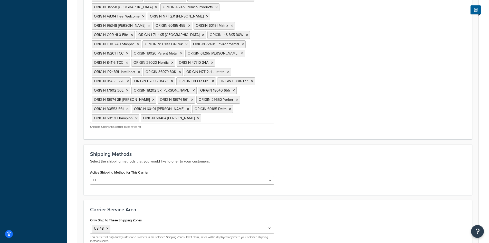
scroll to position [0, 0]
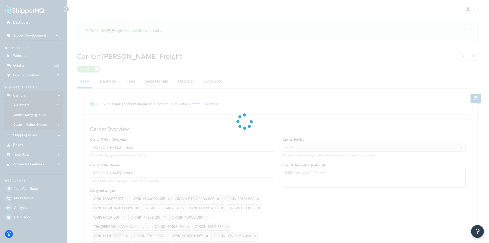
select select "estesFreight"
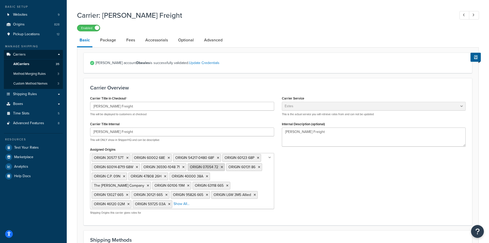
scroll to position [103, 0]
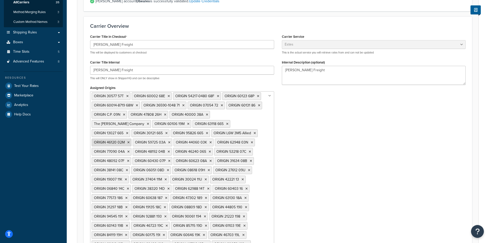
click at [130, 141] on icon at bounding box center [128, 142] width 2 height 3
click at [129, 141] on icon at bounding box center [128, 142] width 2 height 3
click at [130, 141] on icon at bounding box center [129, 142] width 2 height 3
click at [130, 141] on icon at bounding box center [128, 142] width 2 height 3
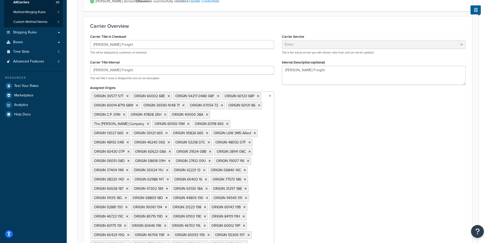
click at [131, 138] on li "ORIGIN 48192 04B" at bounding box center [111, 142] width 39 height 8
click at [129, 141] on icon at bounding box center [128, 142] width 2 height 3
click at [130, 141] on icon at bounding box center [128, 142] width 2 height 3
click at [129, 141] on icon at bounding box center [127, 142] width 2 height 3
click at [129, 141] on icon at bounding box center [128, 142] width 2 height 3
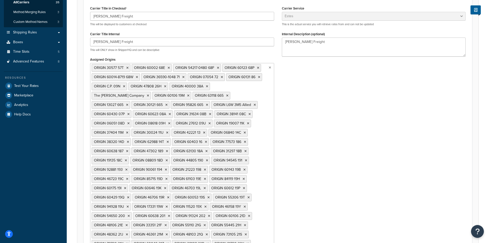
click at [130, 116] on icon at bounding box center [128, 113] width 2 height 3
click at [130, 112] on icon at bounding box center [129, 113] width 2 height 3
click at [129, 112] on icon at bounding box center [128, 113] width 2 height 3
click at [130, 110] on li "ORIGIN 38141 08C" at bounding box center [111, 114] width 38 height 8
click at [128, 112] on icon at bounding box center [127, 113] width 2 height 3
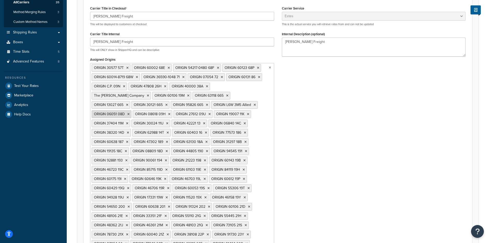
click at [130, 112] on icon at bounding box center [128, 113] width 2 height 3
click at [129, 112] on icon at bounding box center [128, 113] width 2 height 3
click at [169, 110] on li "ORIGIN 19007 11K" at bounding box center [150, 114] width 37 height 8
click at [127, 112] on icon at bounding box center [126, 113] width 2 height 3
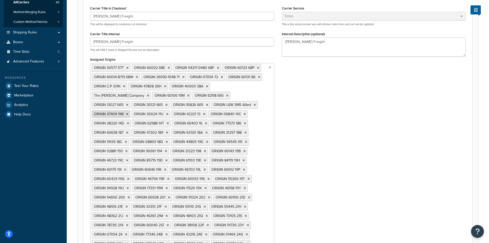
click at [130, 110] on li "ORIGIN 37404 11M" at bounding box center [111, 114] width 39 height 8
click at [128, 112] on icon at bounding box center [127, 113] width 2 height 3
click at [129, 112] on icon at bounding box center [127, 113] width 2 height 3
click at [127, 110] on li "ORIGIN 42221 13" at bounding box center [110, 114] width 36 height 8
click at [126, 112] on icon at bounding box center [124, 113] width 2 height 3
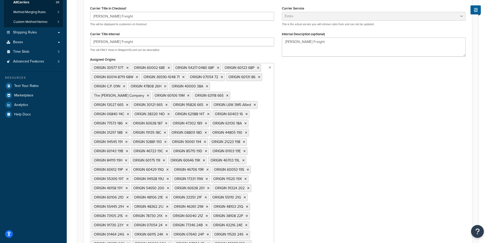
click at [131, 110] on li "ORIGIN 06840 14C" at bounding box center [111, 114] width 39 height 8
click at [129, 112] on icon at bounding box center [128, 113] width 2 height 3
click at [128, 112] on icon at bounding box center [127, 113] width 2 height 3
click at [127, 112] on icon at bounding box center [126, 113] width 2 height 3
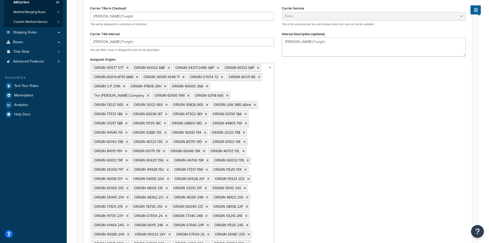
click at [128, 112] on icon at bounding box center [126, 113] width 2 height 3
click at [128, 112] on icon at bounding box center [127, 113] width 2 height 3
click at [128, 112] on icon at bounding box center [126, 113] width 2 height 3
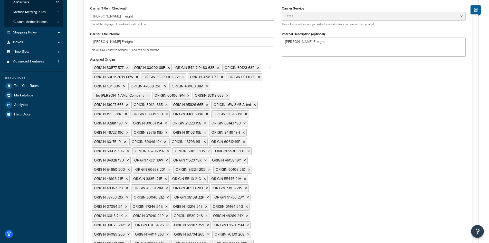
click at [127, 112] on icon at bounding box center [126, 113] width 2 height 3
click at [131, 110] on li "ORIGIN 08809 18D" at bounding box center [112, 114] width 40 height 8
click at [129, 112] on icon at bounding box center [128, 113] width 2 height 3
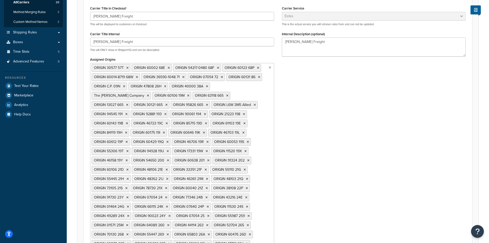
click at [128, 112] on icon at bounding box center [126, 113] width 2 height 3
click at [128, 112] on icon at bounding box center [127, 113] width 2 height 3
click at [128, 112] on icon at bounding box center [126, 113] width 2 height 3
click at [128, 112] on icon at bounding box center [127, 113] width 2 height 3
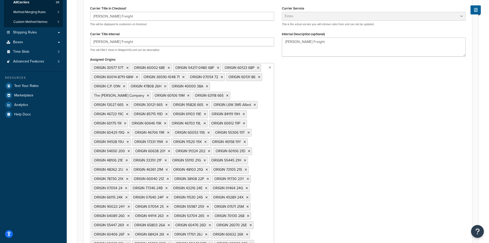
click at [128, 112] on icon at bounding box center [127, 113] width 2 height 3
click at [129, 110] on li "ORIGIN 61103 19E" at bounding box center [110, 114] width 37 height 8
click at [127, 112] on icon at bounding box center [126, 113] width 2 height 3
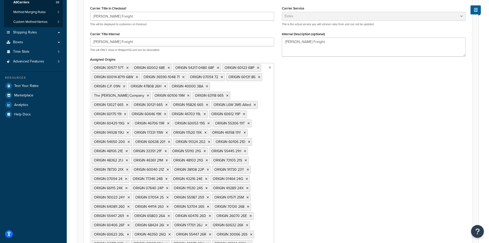
click at [126, 112] on icon at bounding box center [125, 113] width 2 height 3
click at [130, 110] on li "ORIGIN 60646 19K" at bounding box center [111, 114] width 39 height 8
click at [129, 112] on icon at bounding box center [127, 113] width 2 height 3
click at [128, 112] on icon at bounding box center [127, 113] width 2 height 3
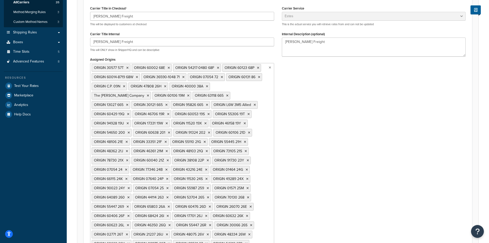
click at [131, 110] on li "ORIGIN 60429 19Q" at bounding box center [112, 114] width 40 height 8
click at [129, 112] on icon at bounding box center [128, 113] width 2 height 3
click at [129, 112] on icon at bounding box center [127, 113] width 2 height 3
click at [129, 112] on icon at bounding box center [128, 113] width 2 height 3
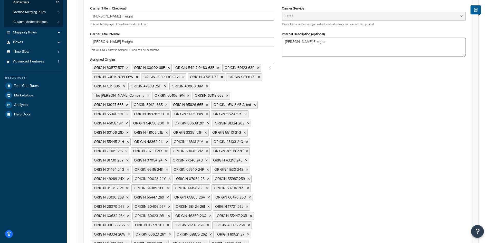
click at [129, 112] on icon at bounding box center [127, 113] width 2 height 3
click at [129, 112] on icon at bounding box center [128, 113] width 2 height 3
click at [129, 110] on li "ORIGIN 17331 19W" at bounding box center [111, 114] width 38 height 8
click at [128, 112] on icon at bounding box center [126, 113] width 2 height 3
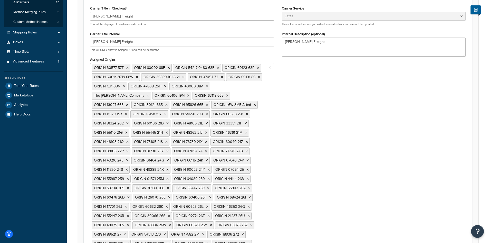
click at [127, 112] on icon at bounding box center [126, 113] width 2 height 3
click at [128, 112] on icon at bounding box center [127, 113] width 2 height 3
click at [132, 110] on li "ORIGIN 54650 200" at bounding box center [112, 114] width 40 height 8
click at [130, 112] on icon at bounding box center [129, 113] width 2 height 3
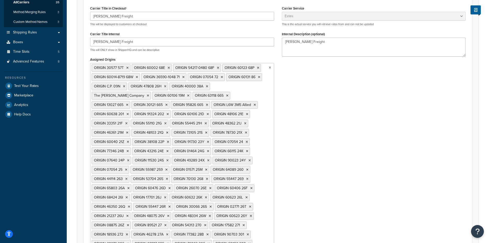
click at [129, 112] on icon at bounding box center [128, 113] width 2 height 3
click at [129, 112] on icon at bounding box center [127, 113] width 2 height 3
click at [130, 110] on li "ORIGIN 48106 21E" at bounding box center [111, 114] width 38 height 8
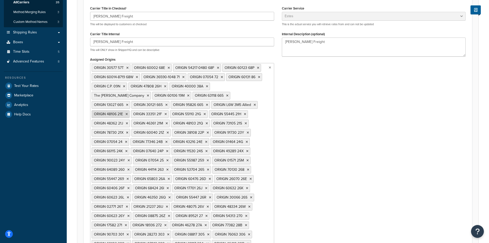
click at [128, 112] on icon at bounding box center [127, 113] width 2 height 3
click at [128, 112] on icon at bounding box center [126, 113] width 2 height 3
click at [129, 112] on icon at bounding box center [128, 113] width 2 height 3
click at [168, 112] on icon at bounding box center [167, 113] width 2 height 3
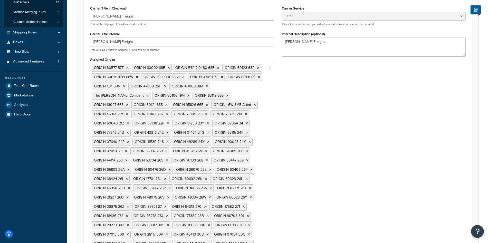
click at [128, 112] on icon at bounding box center [127, 113] width 2 height 3
click at [129, 112] on icon at bounding box center [127, 113] width 2 height 3
click at [128, 112] on icon at bounding box center [126, 113] width 2 height 3
click at [128, 112] on icon at bounding box center [127, 113] width 2 height 3
click at [129, 112] on icon at bounding box center [128, 113] width 2 height 3
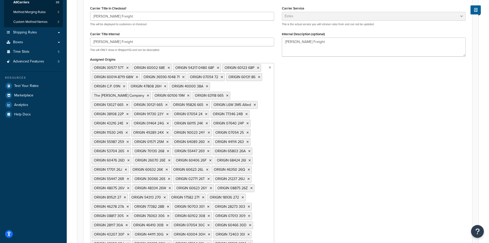
click at [129, 112] on icon at bounding box center [127, 113] width 2 height 3
click at [127, 112] on icon at bounding box center [126, 113] width 2 height 3
click at [129, 112] on icon at bounding box center [128, 113] width 2 height 3
click at [128, 112] on icon at bounding box center [127, 113] width 2 height 3
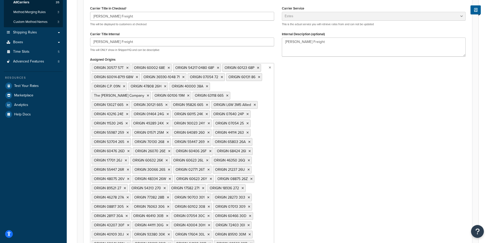
click at [169, 112] on icon at bounding box center [168, 113] width 2 height 3
click at [128, 112] on icon at bounding box center [126, 113] width 2 height 3
click at [129, 112] on icon at bounding box center [128, 113] width 2 height 3
click at [128, 112] on icon at bounding box center [127, 113] width 2 height 3
click at [131, 110] on li "ORIGIN 49289 24X" at bounding box center [112, 114] width 40 height 8
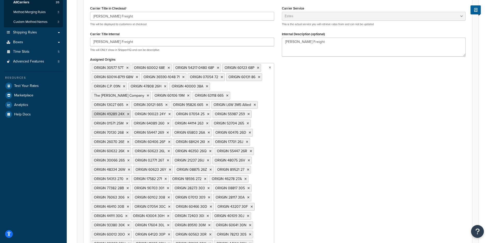
click at [129, 112] on icon at bounding box center [128, 113] width 2 height 3
click at [132, 110] on li "ORIGIN 90023 24Y" at bounding box center [112, 114] width 40 height 8
click at [130, 112] on icon at bounding box center [129, 113] width 2 height 3
click at [129, 110] on li "ORIGIN 07054 25" at bounding box center [110, 114] width 37 height 8
click at [127, 112] on icon at bounding box center [126, 113] width 2 height 3
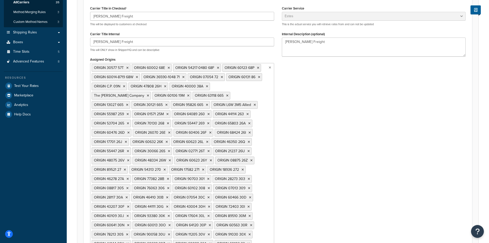
click at [129, 112] on icon at bounding box center [128, 113] width 2 height 3
click at [128, 112] on icon at bounding box center [127, 113] width 2 height 3
click at [131, 110] on li "ORIGIN 64089 260" at bounding box center [112, 114] width 40 height 8
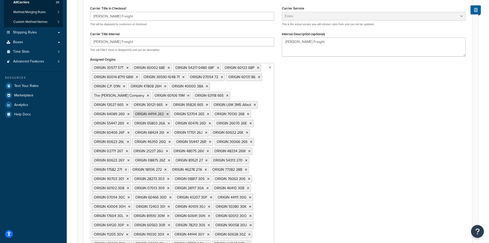
click at [130, 112] on icon at bounding box center [128, 113] width 2 height 3
click at [129, 110] on li "ORIGIN 44114 263" at bounding box center [111, 114] width 38 height 8
click at [128, 112] on icon at bounding box center [126, 113] width 2 height 3
click at [131, 110] on li "ORIGIN 53704 265" at bounding box center [111, 114] width 39 height 8
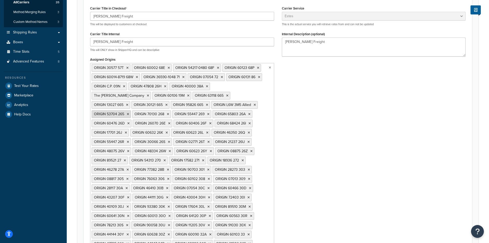
click at [129, 112] on icon at bounding box center [128, 113] width 2 height 3
click at [129, 112] on icon at bounding box center [127, 113] width 2 height 3
click at [169, 112] on icon at bounding box center [168, 113] width 2 height 3
click at [131, 110] on li "ORIGIN 65803 26A" at bounding box center [112, 114] width 40 height 8
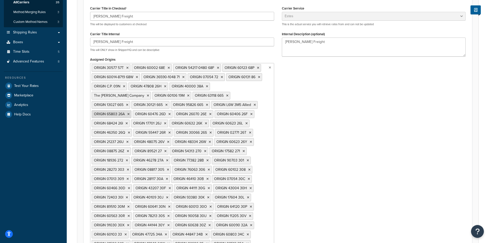
click at [130, 112] on icon at bounding box center [128, 113] width 2 height 3
click at [129, 112] on icon at bounding box center [128, 113] width 2 height 3
click at [130, 112] on icon at bounding box center [128, 113] width 2 height 3
click at [130, 110] on li "ORIGIN 68424 26I" at bounding box center [111, 114] width 38 height 8
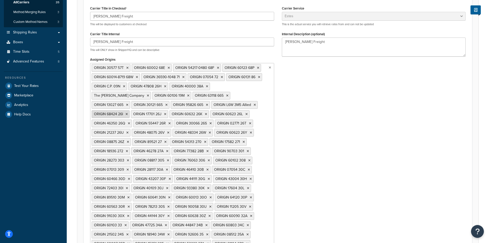
click at [128, 112] on icon at bounding box center [127, 113] width 2 height 3
click at [127, 112] on icon at bounding box center [126, 113] width 2 height 3
click at [131, 110] on li "ORIGIN 60632 26K" at bounding box center [112, 114] width 40 height 8
click at [129, 112] on icon at bounding box center [128, 113] width 2 height 3
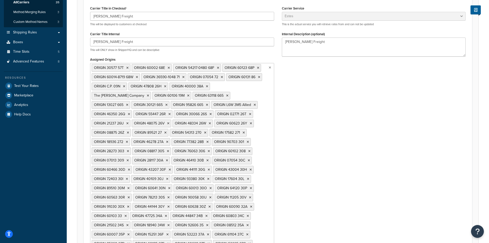
click at [130, 112] on icon at bounding box center [129, 113] width 2 height 3
click at [171, 112] on icon at bounding box center [169, 113] width 2 height 3
click at [130, 112] on icon at bounding box center [128, 113] width 2 height 3
click at [128, 112] on icon at bounding box center [127, 113] width 2 height 3
click at [129, 112] on icon at bounding box center [127, 113] width 2 height 3
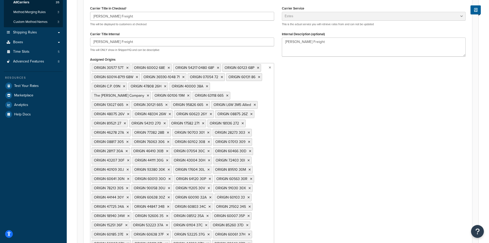
click at [129, 112] on icon at bounding box center [128, 113] width 2 height 3
click at [130, 112] on icon at bounding box center [129, 113] width 2 height 3
click at [130, 112] on icon at bounding box center [128, 113] width 2 height 3
click at [129, 112] on icon at bounding box center [128, 113] width 2 height 3
click at [128, 110] on li "ORIGIN 89521 27" at bounding box center [110, 114] width 36 height 8
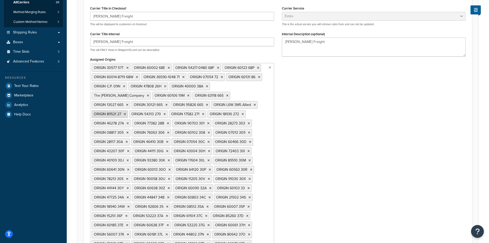
click at [126, 112] on icon at bounding box center [125, 113] width 2 height 3
click at [130, 110] on li "ORIGIN 54313 270" at bounding box center [111, 114] width 39 height 8
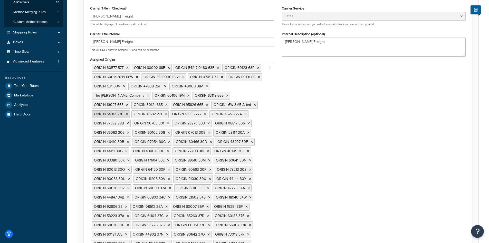
click at [128, 112] on icon at bounding box center [127, 113] width 2 height 3
click at [167, 112] on icon at bounding box center [166, 113] width 2 height 3
click at [128, 112] on icon at bounding box center [127, 113] width 2 height 3
click at [131, 110] on li "ORIGIN 46278 27A" at bounding box center [111, 114] width 39 height 8
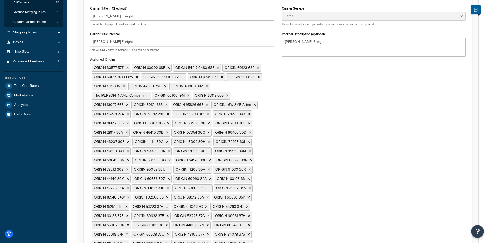
click at [131, 110] on li "ORIGIN 46278 27A" at bounding box center [111, 114] width 39 height 8
click at [129, 112] on icon at bounding box center [128, 113] width 2 height 3
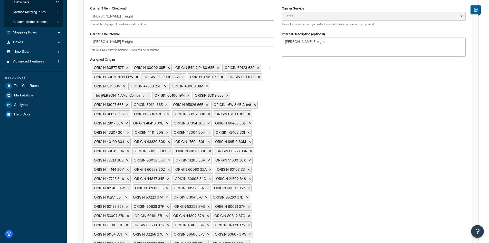
click at [129, 112] on icon at bounding box center [127, 113] width 2 height 3
click at [169, 112] on icon at bounding box center [168, 113] width 2 height 3
click at [129, 112] on icon at bounding box center [128, 113] width 2 height 3
click at [128, 112] on icon at bounding box center [127, 113] width 2 height 3
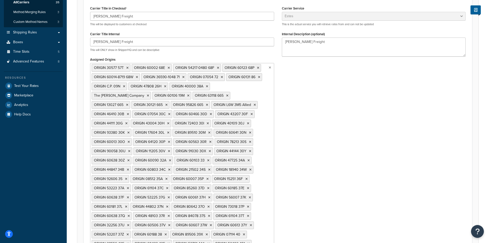
click at [129, 112] on icon at bounding box center [128, 113] width 2 height 3
click at [130, 112] on icon at bounding box center [129, 113] width 2 height 3
click at [132, 110] on li "ORIGIN 60466 30D" at bounding box center [112, 114] width 40 height 8
click at [130, 112] on icon at bounding box center [129, 113] width 2 height 3
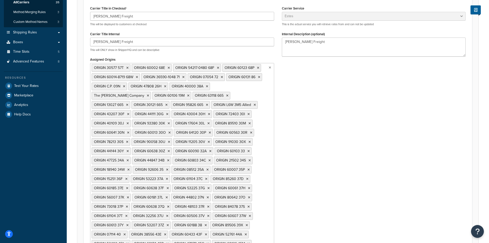
click at [129, 112] on icon at bounding box center [128, 113] width 2 height 3
click at [129, 110] on li "ORIGIN 44111 30G" at bounding box center [111, 114] width 38 height 8
click at [128, 112] on icon at bounding box center [126, 113] width 2 height 3
click at [132, 110] on li "ORIGIN 43004 30H" at bounding box center [112, 114] width 41 height 8
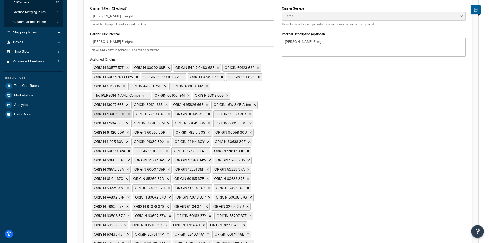
click at [130, 112] on icon at bounding box center [129, 113] width 2 height 3
click at [128, 112] on icon at bounding box center [127, 113] width 2 height 3
click at [129, 112] on icon at bounding box center [128, 113] width 2 height 3
click at [130, 112] on icon at bounding box center [128, 113] width 2 height 3
click at [128, 112] on icon at bounding box center [127, 113] width 2 height 3
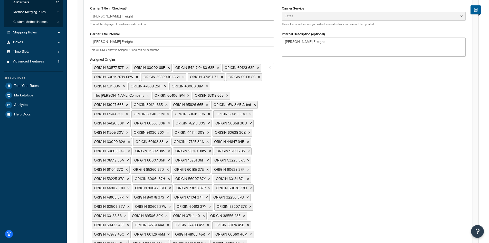
click at [169, 112] on icon at bounding box center [168, 113] width 2 height 3
click at [129, 112] on icon at bounding box center [128, 113] width 2 height 3
click at [130, 112] on icon at bounding box center [129, 113] width 2 height 3
click at [129, 112] on icon at bounding box center [128, 113] width 2 height 3
click at [130, 112] on icon at bounding box center [129, 113] width 2 height 3
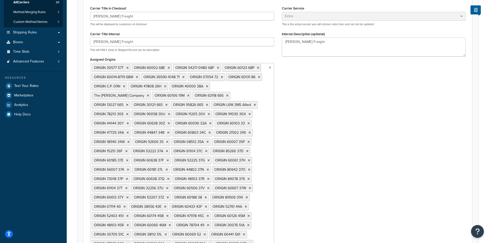
click at [128, 112] on icon at bounding box center [127, 113] width 2 height 3
click at [132, 110] on li "ORIGIN 90058 30U" at bounding box center [112, 114] width 41 height 8
click at [130, 112] on icon at bounding box center [129, 113] width 2 height 3
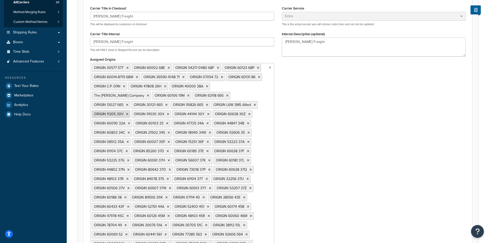
click at [130, 110] on li "ORIGIN 11205 30V" at bounding box center [111, 114] width 39 height 8
click at [128, 112] on icon at bounding box center [127, 113] width 2 height 3
click at [129, 112] on icon at bounding box center [128, 113] width 2 height 3
click
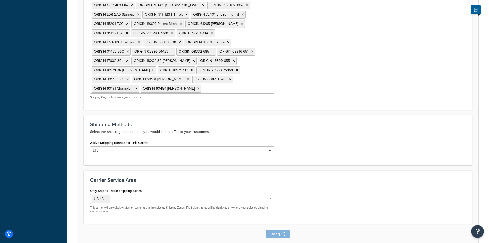
scroll to position [0, 0]
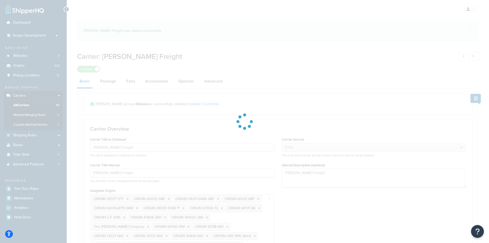
select select "estesFreight"
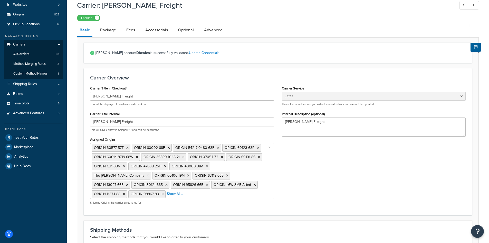
scroll to position [128, 0]
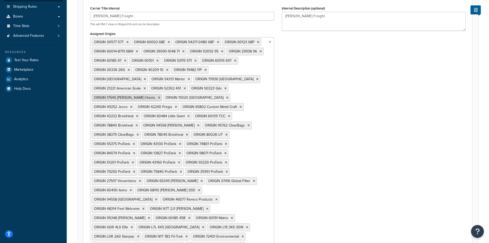
drag, startPoint x: 223, startPoint y: 87, endPoint x: 227, endPoint y: 87, distance: 3.1
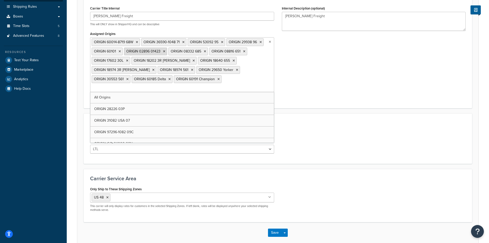
drag, startPoint x: 165, startPoint y: 51, endPoint x: 161, endPoint y: 51, distance: 4.6
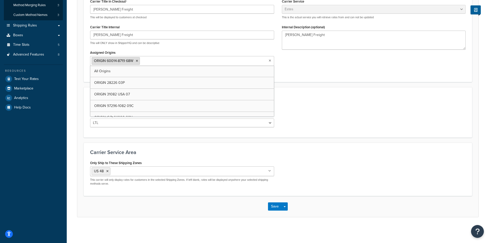
scroll to position [108, 0]
drag, startPoint x: 161, startPoint y: 63, endPoint x: 163, endPoint y: 61, distance: 2.7
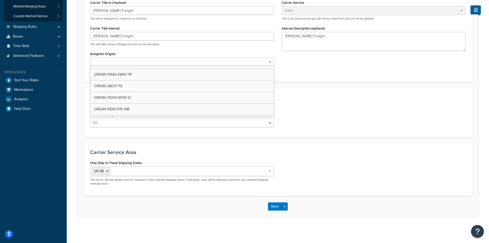
scroll to position [0, 0]
type input "the"
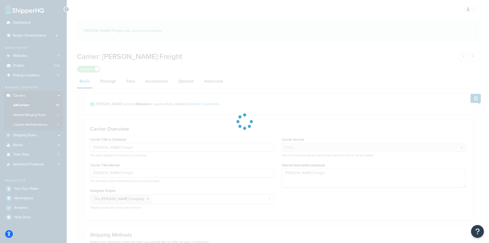
select select "estesFreight"
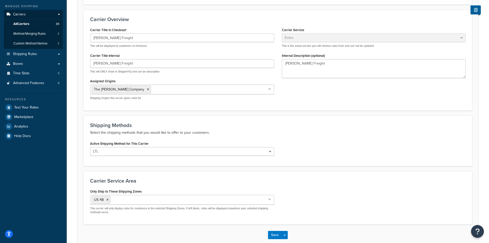
scroll to position [110, 0]
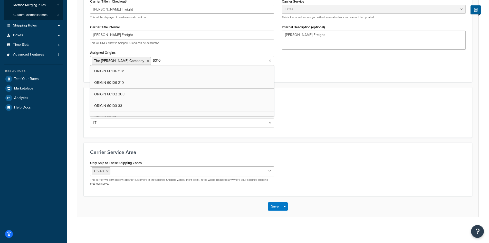
type input "60101"
type input "60139"
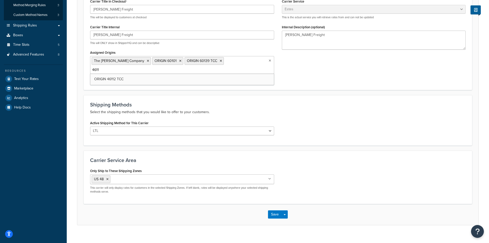
type input "46112"
type input "28273"
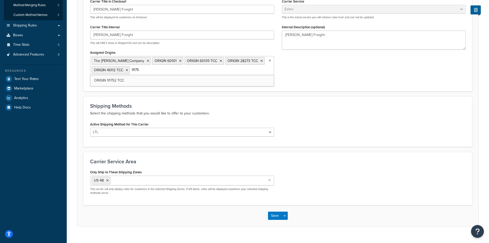
type input "91752"
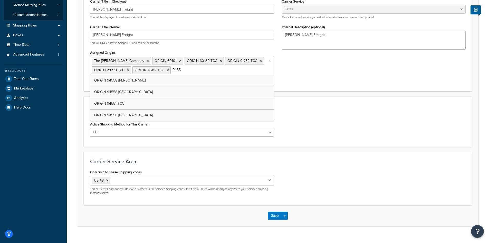
type input "94551"
type input "15201"
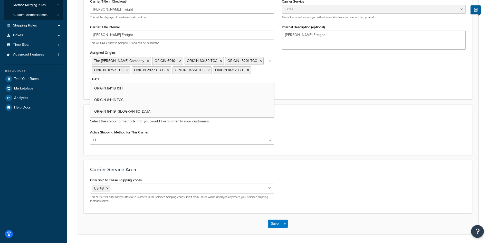
type input "84116"
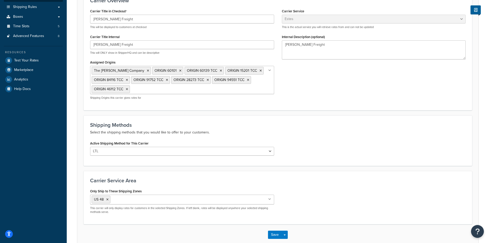
scroll to position [0, 0]
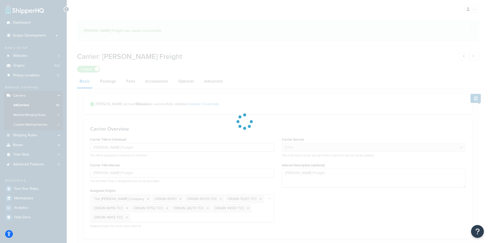
select select "estesFreight"
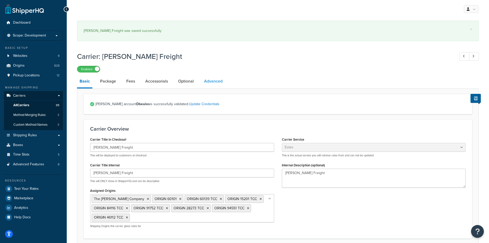
select select "false"
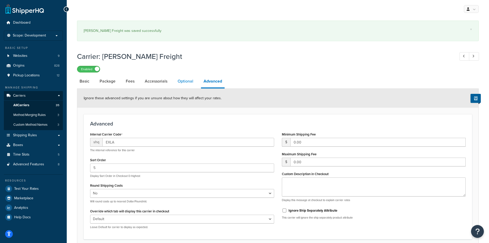
select select "250"
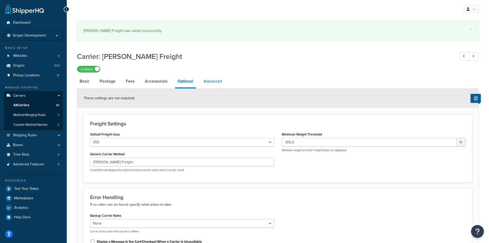
select select "false"
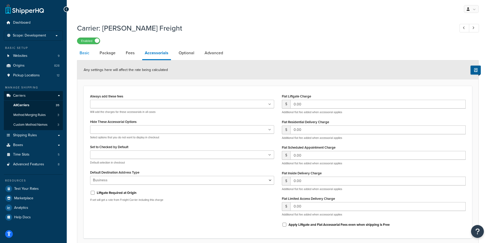
select select "estesFreight"
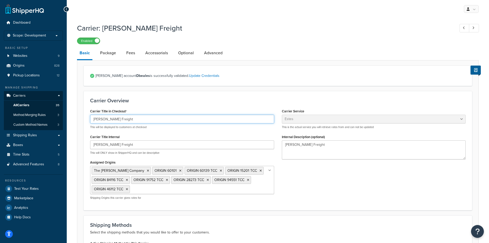
drag, startPoint x: 118, startPoint y: 120, endPoint x: 103, endPoint y: 118, distance: 15.3
type input "Estes Express"
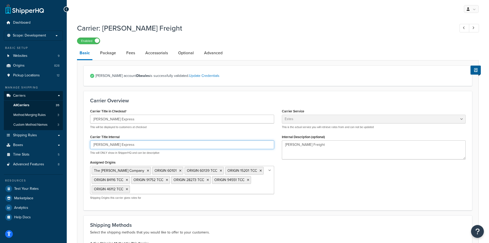
type input "Estes Express"
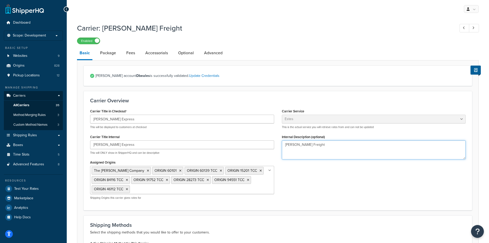
drag, startPoint x: 310, startPoint y: 145, endPoint x: 295, endPoint y: 144, distance: 16.0
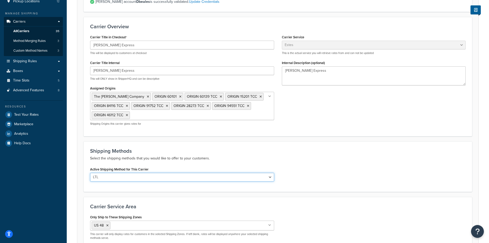
scroll to position [128, 0]
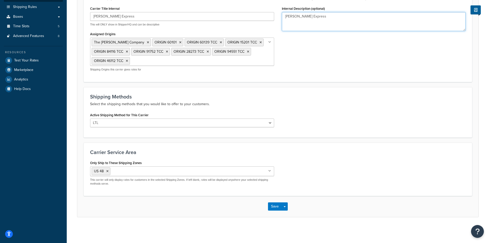
drag, startPoint x: 317, startPoint y: 24, endPoint x: 322, endPoint y: 19, distance: 6.4
type textarea "Estes Express (enabled 2025/09)"
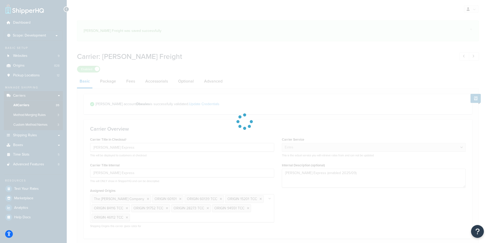
select select "estesFreight"
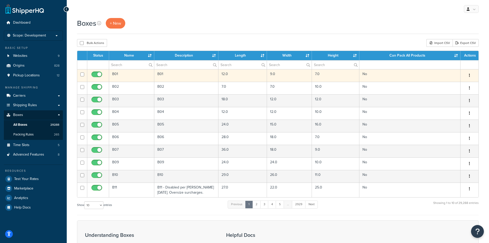
click at [469, 77] on button "button" at bounding box center [469, 75] width 7 height 8
click at [463, 83] on link "Edit" at bounding box center [452, 85] width 41 height 11
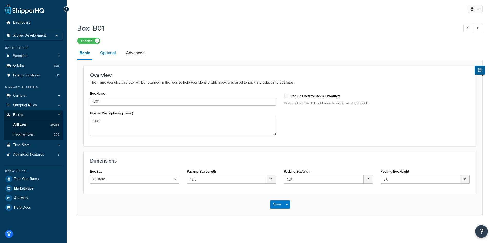
click at [103, 54] on link "Optional" at bounding box center [108, 53] width 21 height 12
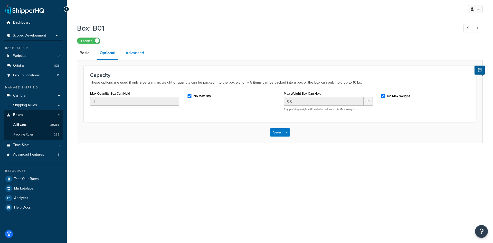
click at [141, 52] on link "Advanced" at bounding box center [135, 53] width 24 height 12
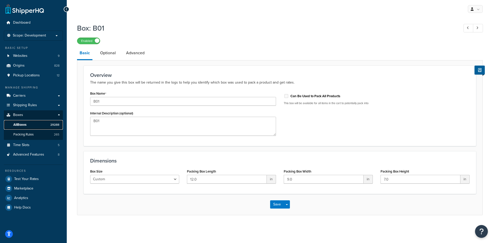
click at [29, 125] on link "All Boxes 29288" at bounding box center [33, 125] width 59 height 10
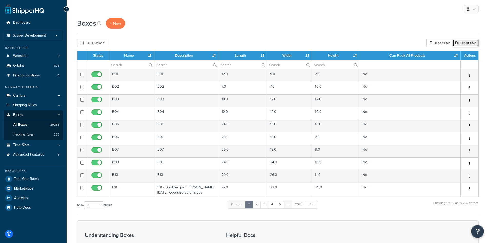
click at [466, 44] on link "Export CSV" at bounding box center [466, 43] width 26 height 8
click at [444, 43] on div "Import CSV" at bounding box center [440, 43] width 26 height 8
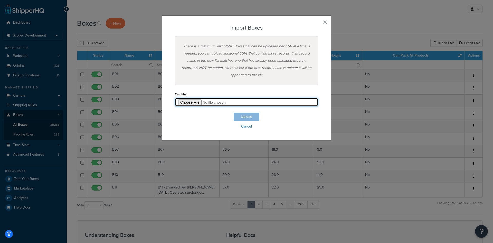
click at [186, 100] on input "file" at bounding box center [246, 102] width 143 height 9
type input "C:\fakepath\Box Export-2025-09-16 0642.csv"
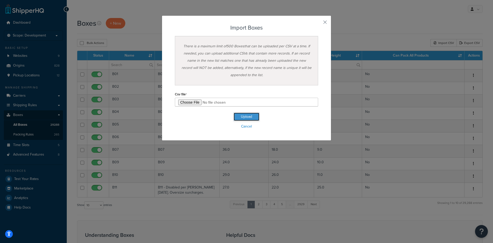
click at [245, 115] on button "Upload" at bounding box center [247, 116] width 26 height 8
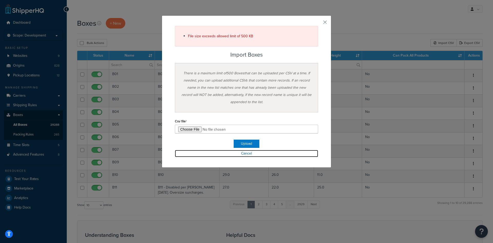
click at [247, 154] on link "Cancel" at bounding box center [246, 153] width 143 height 7
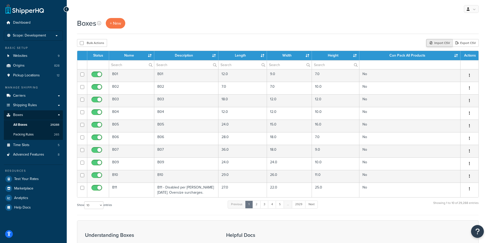
click at [438, 41] on div "Import CSV" at bounding box center [440, 43] width 26 height 8
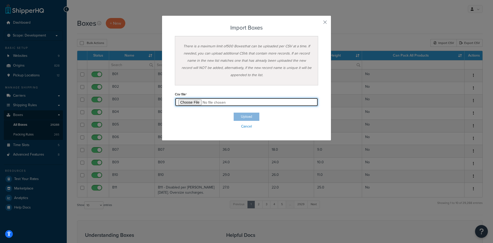
click at [195, 101] on input "file" at bounding box center [246, 102] width 143 height 9
type input "C:\fakepath\Page1.csv"
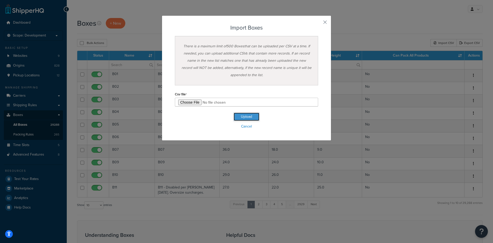
click at [241, 113] on button "Upload" at bounding box center [247, 116] width 26 height 8
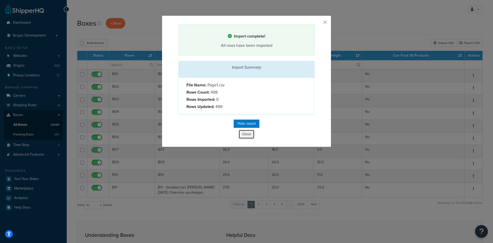
click at [242, 135] on button "Close" at bounding box center [246, 134] width 15 height 9
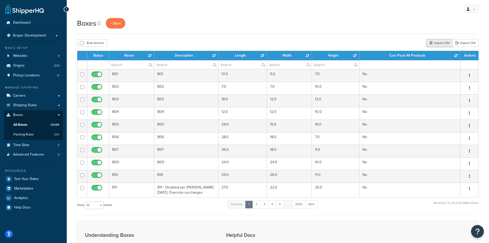
click at [440, 43] on div "Import CSV" at bounding box center [440, 43] width 26 height 8
click at [439, 42] on div "Import CSV" at bounding box center [440, 43] width 26 height 8
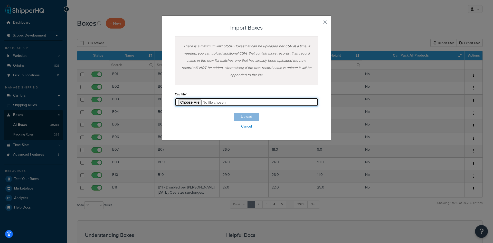
click at [193, 100] on input "file" at bounding box center [246, 102] width 143 height 9
type input "C:\fakepath\Page2.csv"
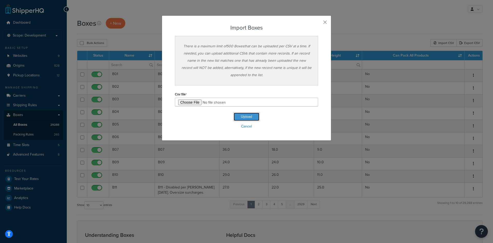
click at [241, 113] on button "Upload" at bounding box center [247, 116] width 26 height 8
